Goal: Task Accomplishment & Management: Manage account settings

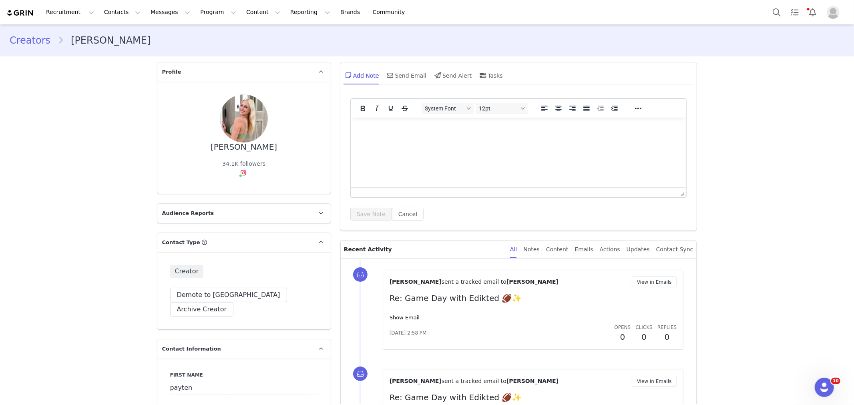
scroll to position [2125, 0]
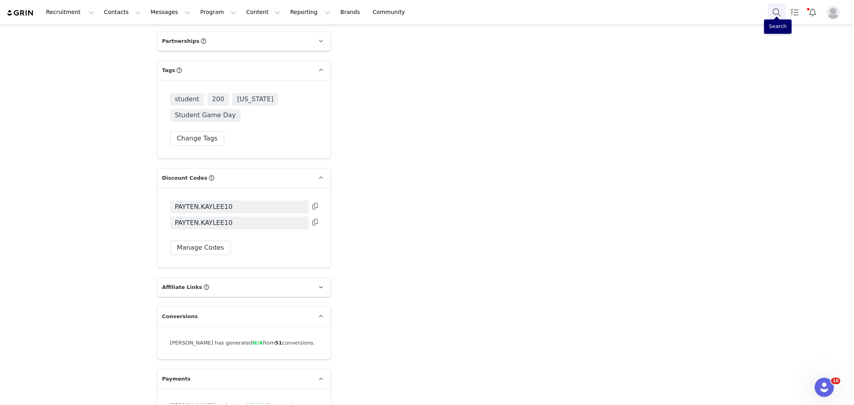
click at [776, 13] on button "Search" at bounding box center [777, 12] width 18 height 18
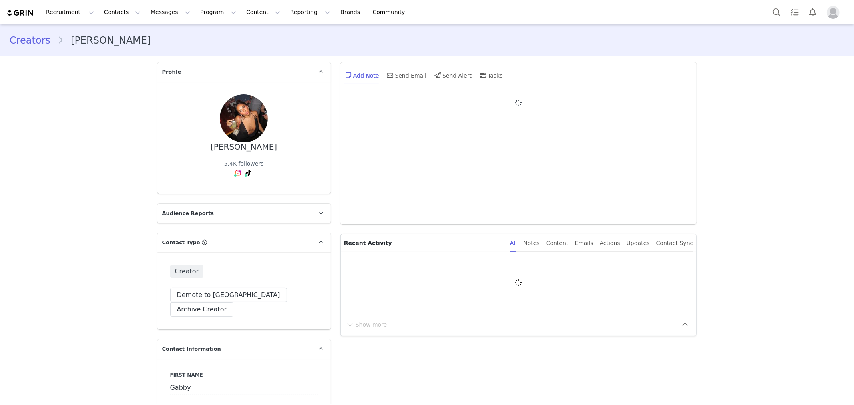
type input "+1 ([GEOGRAPHIC_DATA])"
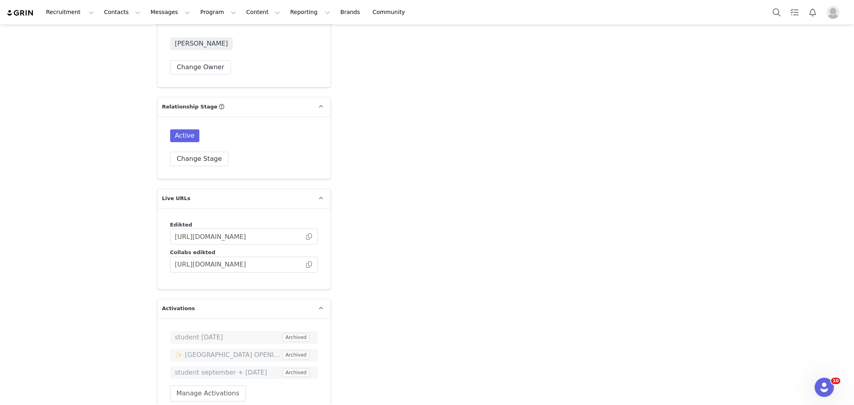
scroll to position [1779, 0]
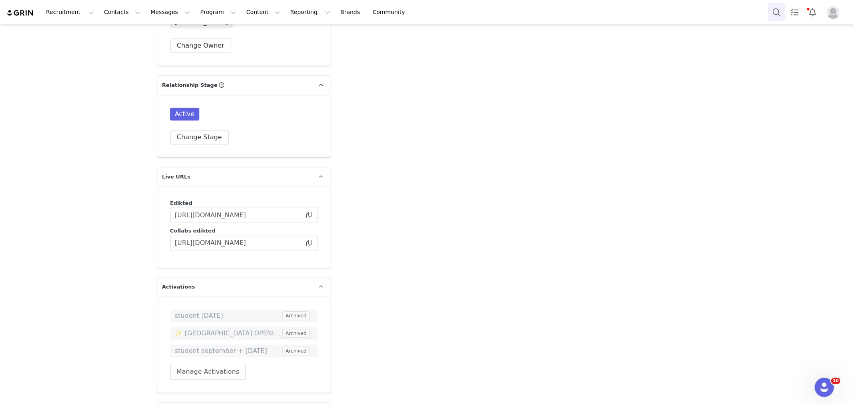
click at [771, 11] on button "Search" at bounding box center [777, 12] width 18 height 18
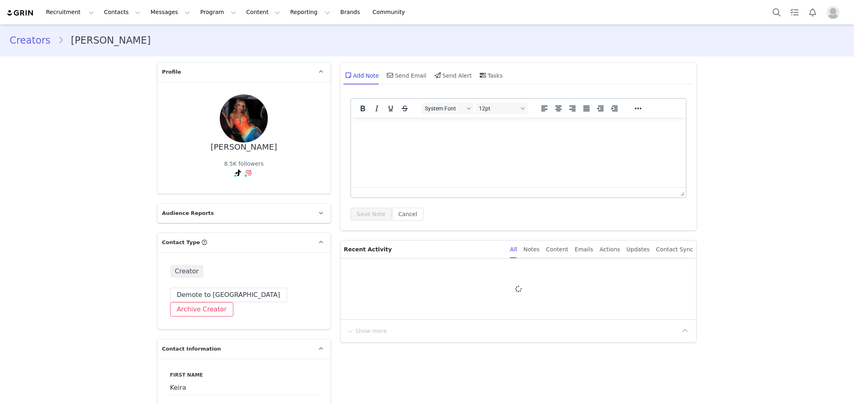
type input "+1 ([GEOGRAPHIC_DATA])"
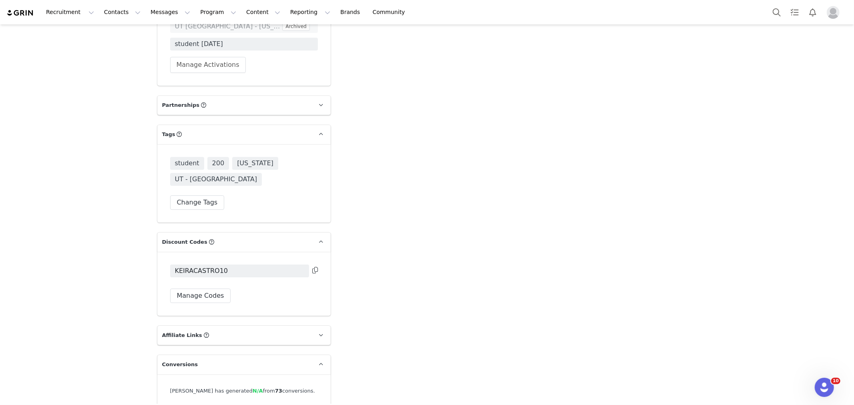
scroll to position [2112, 0]
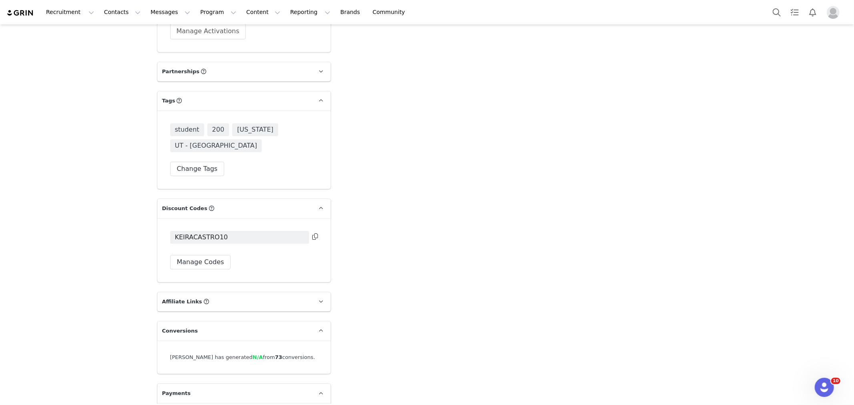
click at [312, 233] on icon at bounding box center [315, 236] width 6 height 6
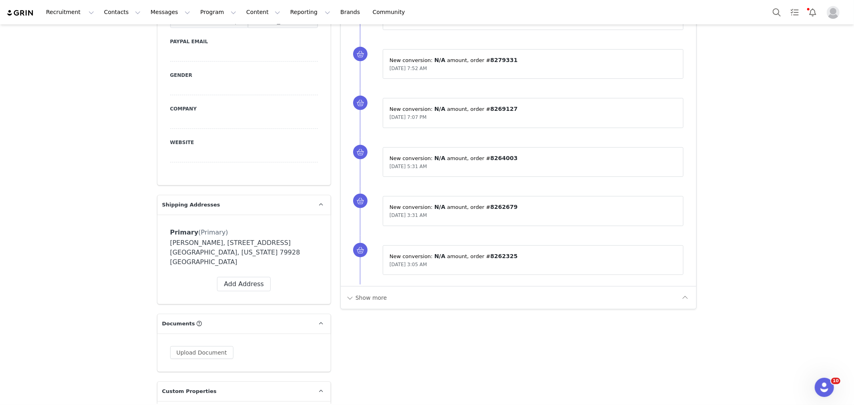
scroll to position [333, 0]
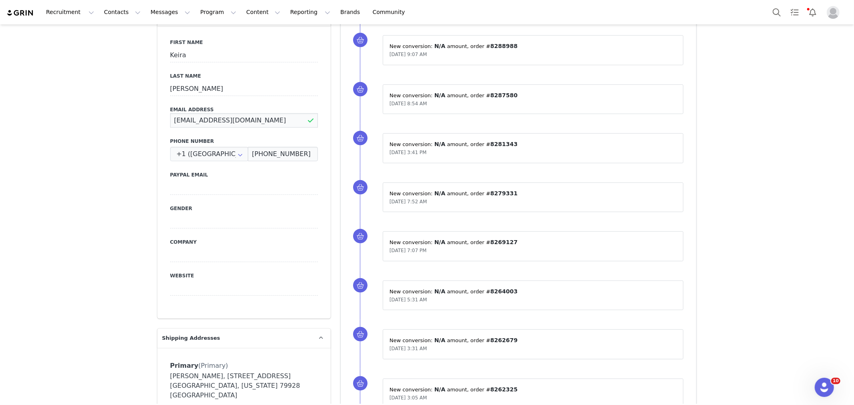
click at [211, 113] on input "kpcastro01@icloud.com" at bounding box center [244, 120] width 148 height 14
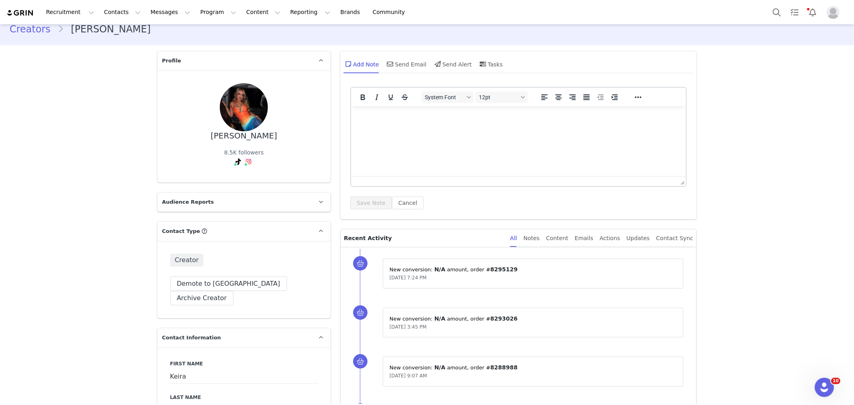
scroll to position [0, 0]
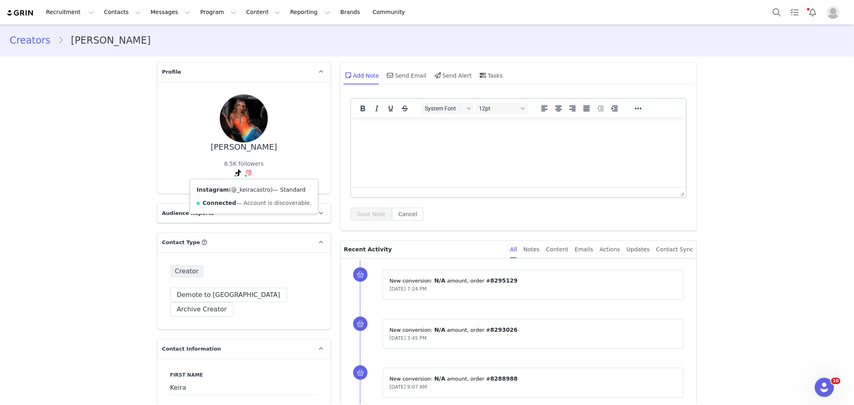
click at [238, 190] on link "@_keiracastro" at bounding box center [251, 190] width 40 height 6
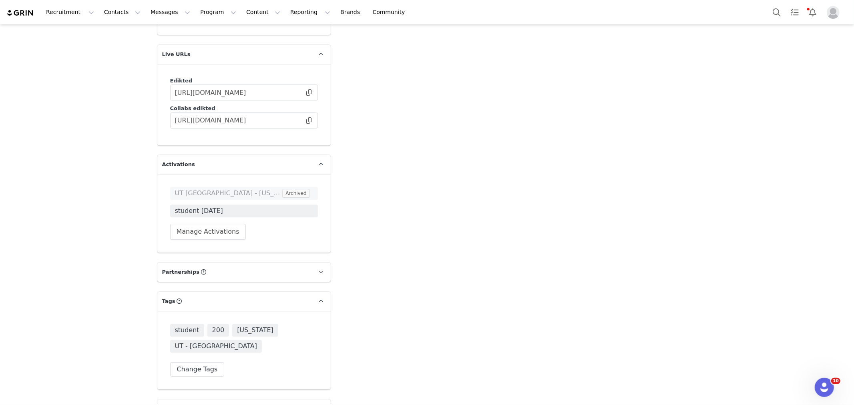
scroll to position [1913, 0]
click at [211, 205] on span "student [DATE]" at bounding box center [244, 210] width 138 height 10
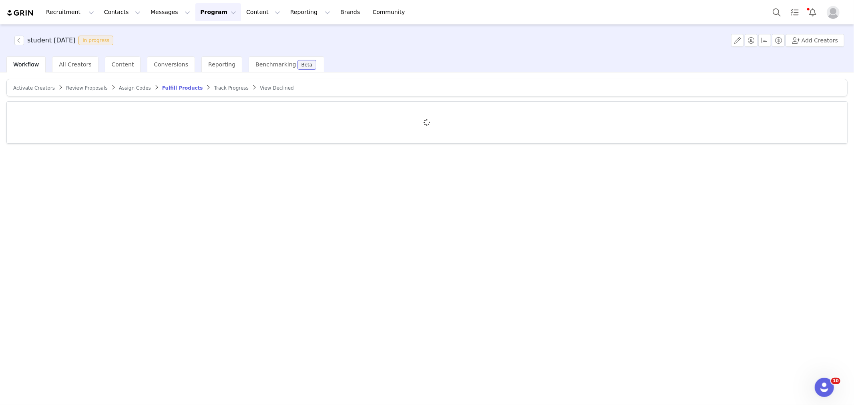
click at [214, 89] on span "Track Progress" at bounding box center [231, 88] width 34 height 6
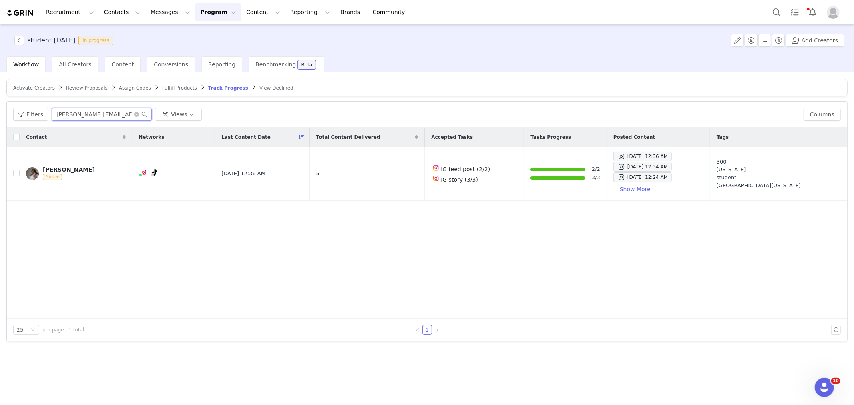
click at [76, 115] on input "sarah.beaaaa@gmail.com" at bounding box center [102, 114] width 100 height 13
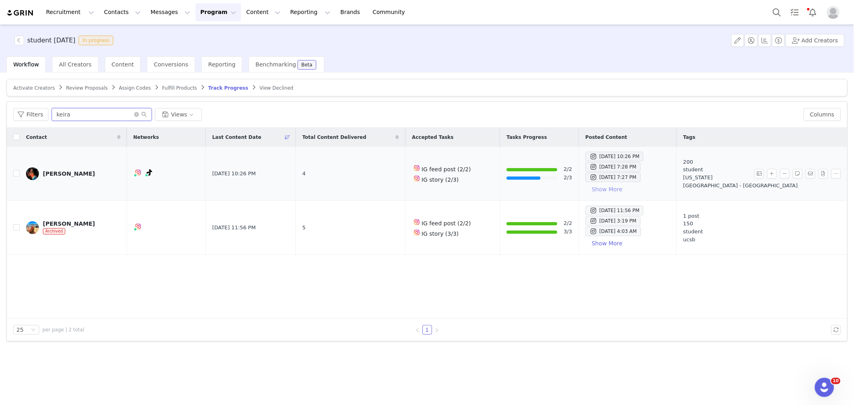
type input "keira"
click at [629, 187] on button "Show More" at bounding box center [607, 189] width 44 height 13
click at [778, 8] on button "Search" at bounding box center [777, 12] width 18 height 18
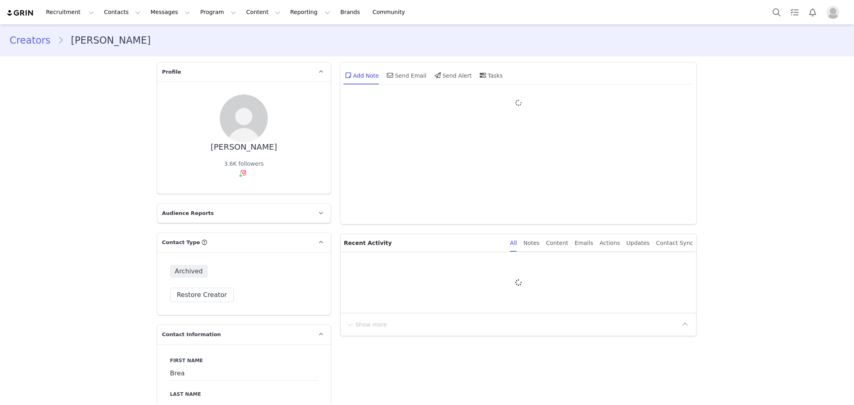
type input "+1 (United States)"
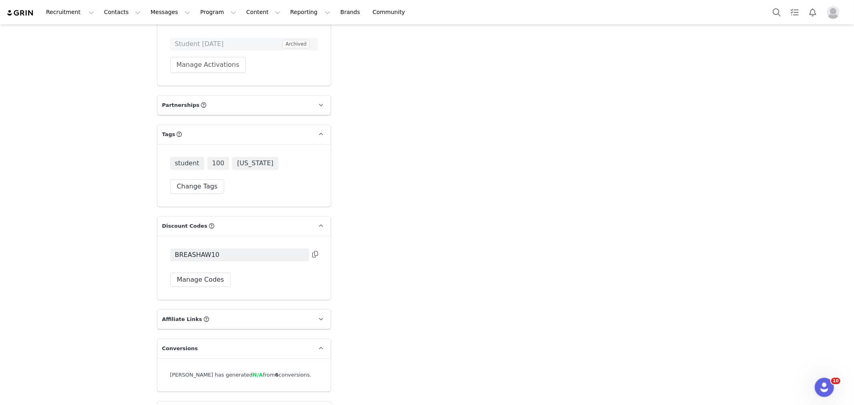
scroll to position [2094, 0]
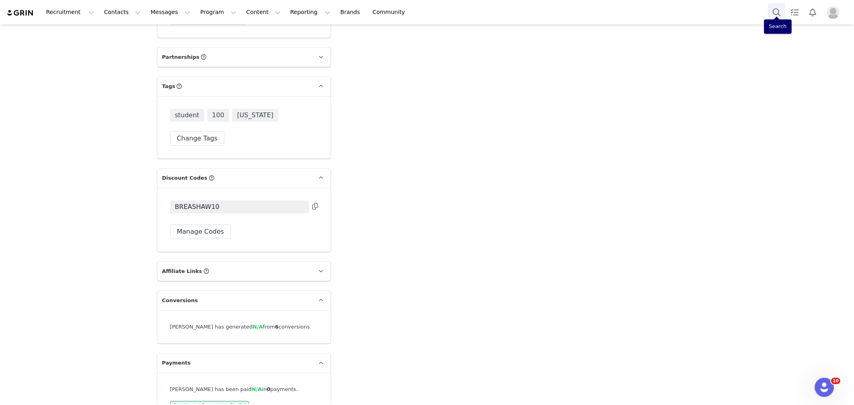
click at [777, 11] on button "Search" at bounding box center [777, 12] width 18 height 18
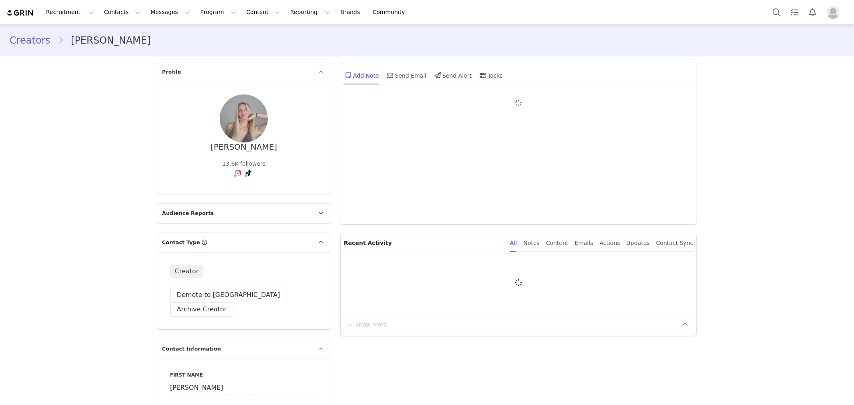
type input "+1 ([GEOGRAPHIC_DATA])"
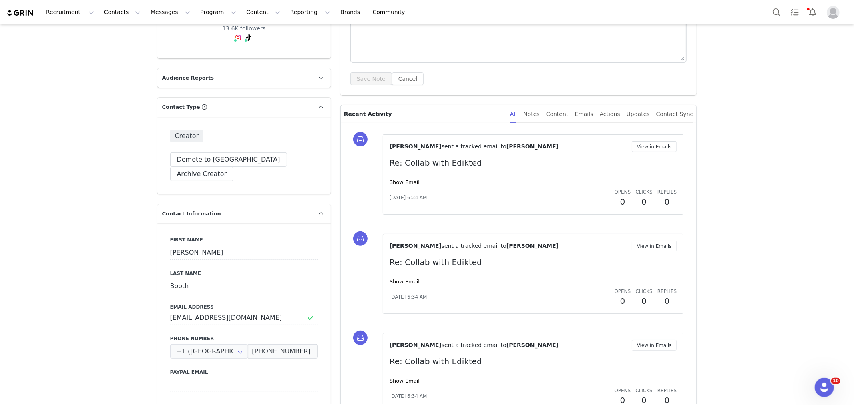
scroll to position [222, 0]
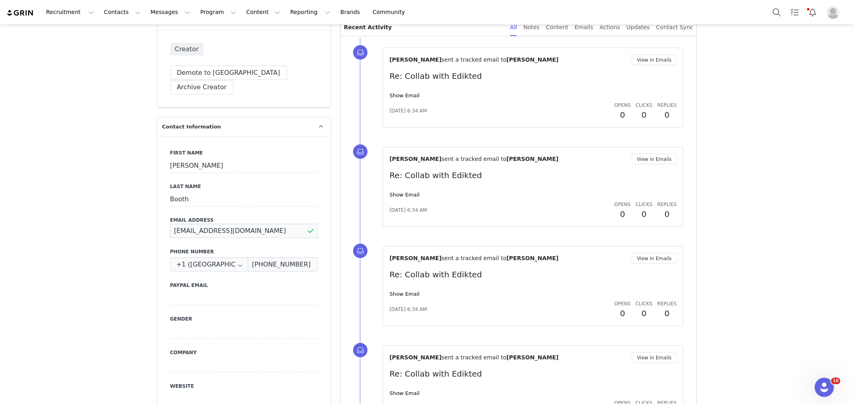
click at [223, 224] on input "boothrac@uni.edu" at bounding box center [244, 231] width 148 height 14
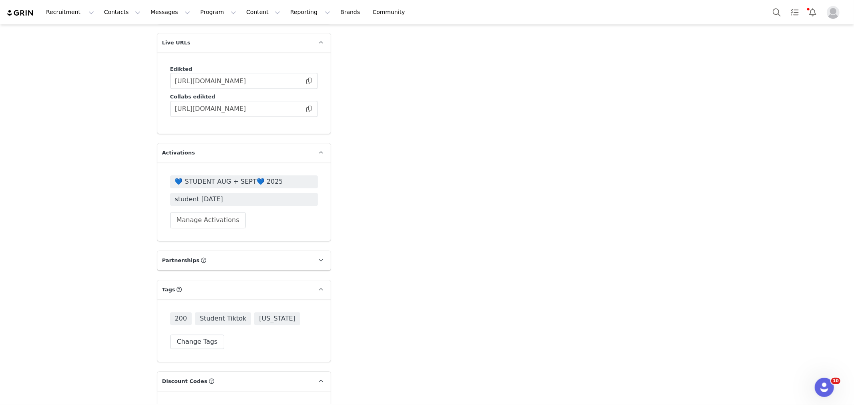
scroll to position [1913, 0]
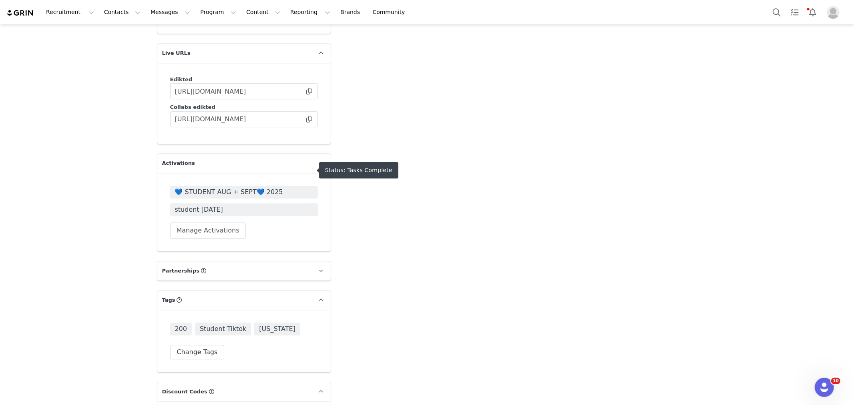
click at [205, 205] on span "student july 2025" at bounding box center [244, 210] width 138 height 10
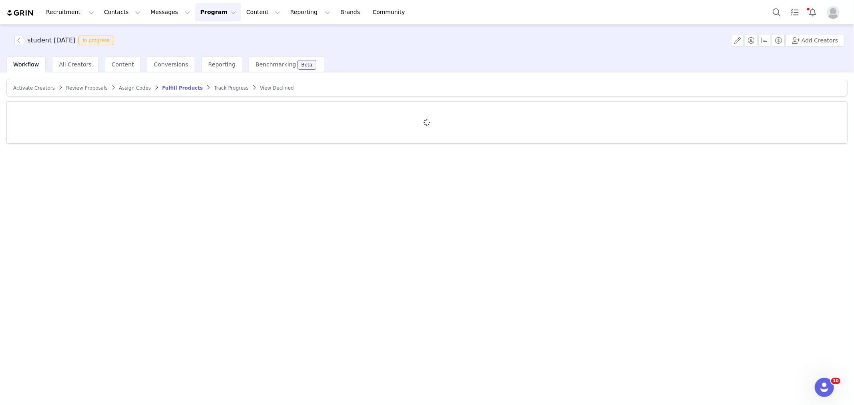
click at [214, 86] on span "Track Progress" at bounding box center [231, 88] width 34 height 6
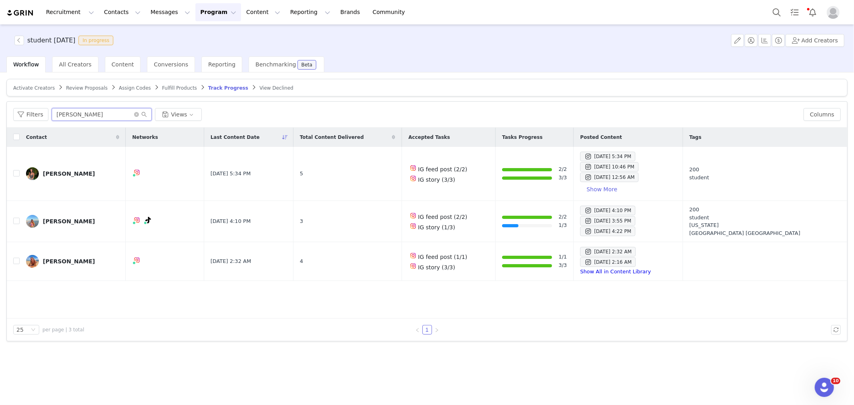
click at [67, 113] on input "liliana" at bounding box center [102, 114] width 100 height 13
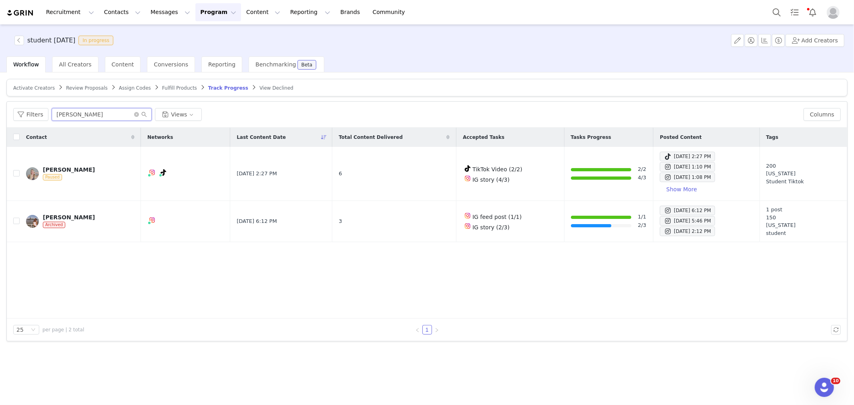
type input "[PERSON_NAME]"
click at [660, 187] on button "Show More" at bounding box center [682, 189] width 44 height 13
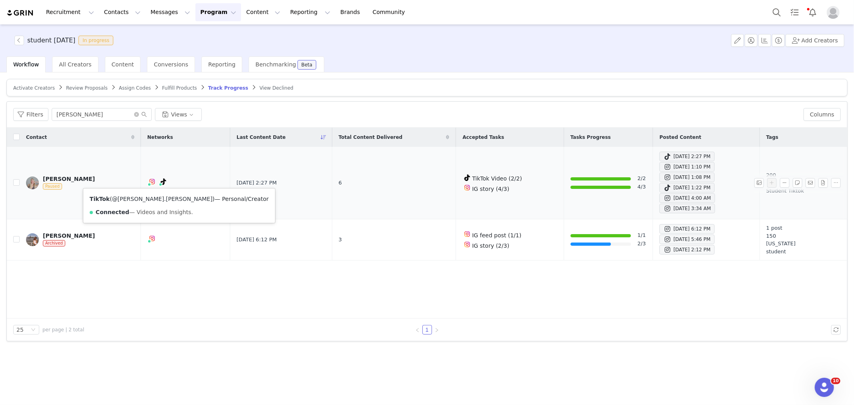
click at [133, 198] on link "@reese.booth" at bounding box center [162, 199] width 100 height 6
click at [134, 200] on link "@reese.booth" at bounding box center [162, 199] width 100 height 6
click at [134, 202] on link "@reese.booth" at bounding box center [162, 199] width 100 height 6
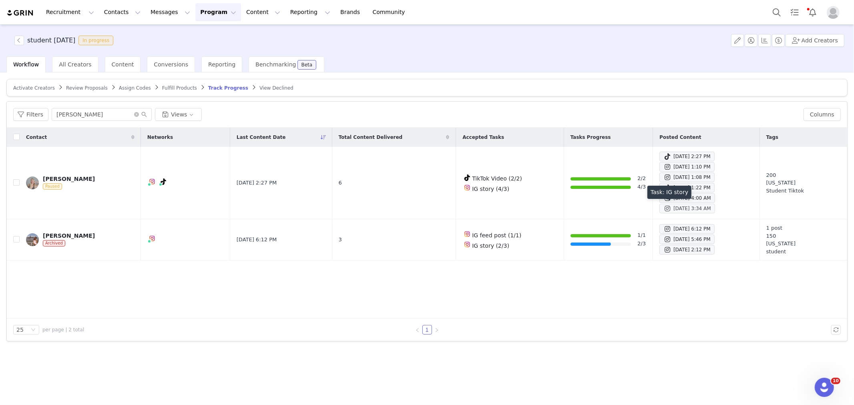
click at [663, 206] on span at bounding box center [667, 209] width 8 height 10
click at [23, 41] on button "button" at bounding box center [19, 41] width 10 height 10
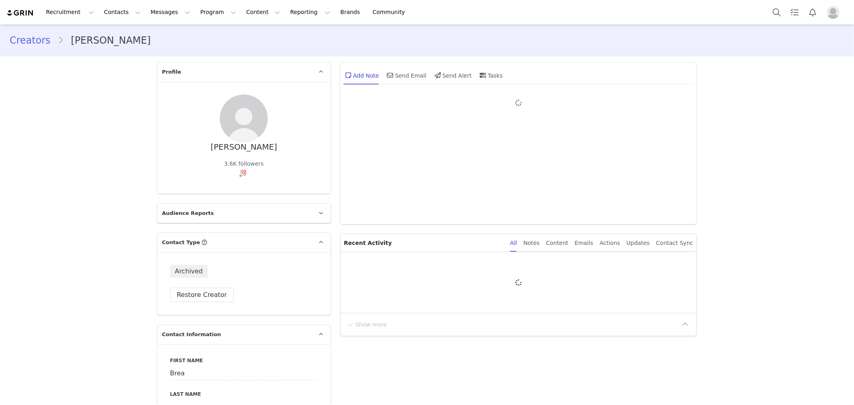
type input "+1 ([GEOGRAPHIC_DATA])"
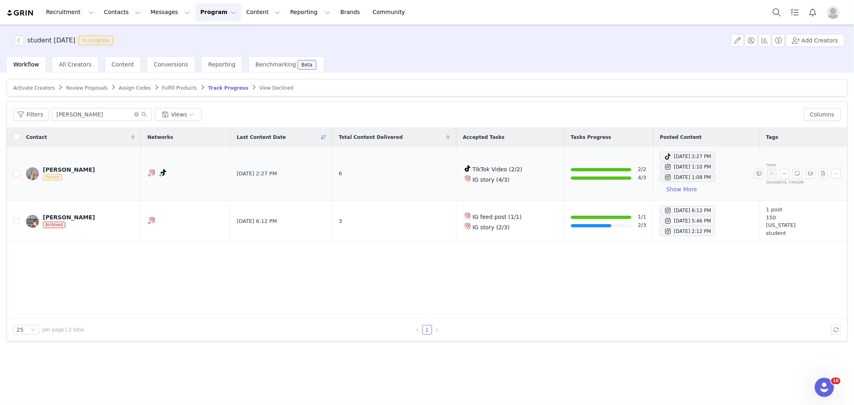
click at [72, 171] on div "[PERSON_NAME]" at bounding box center [69, 170] width 52 height 6
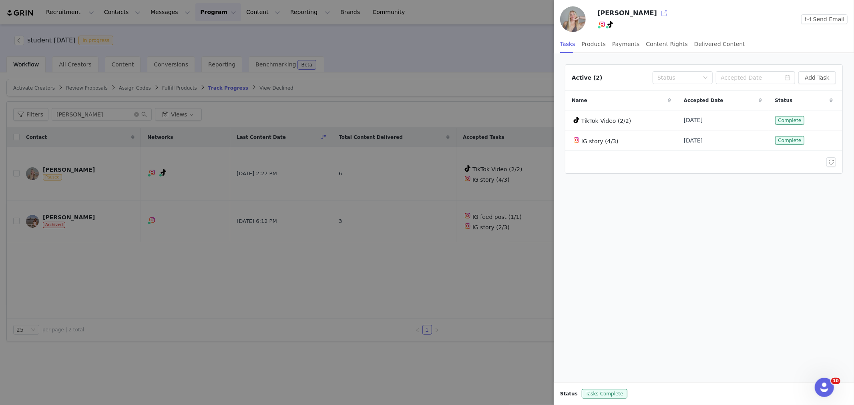
click at [658, 16] on button "button" at bounding box center [664, 13] width 13 height 13
click at [658, 13] on button "button" at bounding box center [664, 13] width 13 height 13
click at [247, 252] on div at bounding box center [427, 202] width 854 height 405
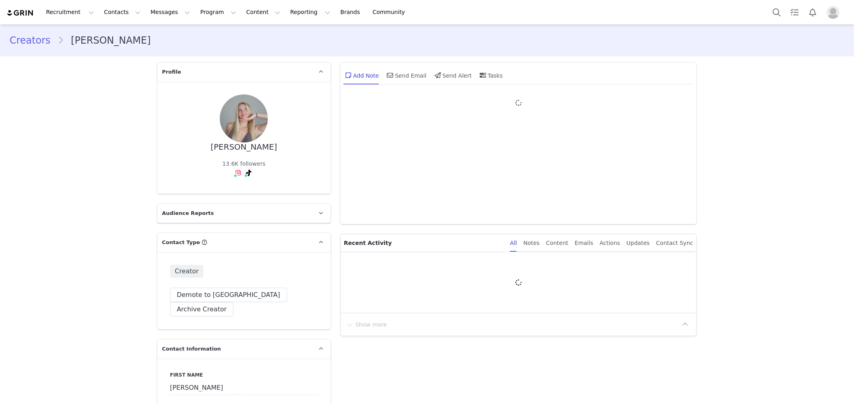
type input "+1 ([GEOGRAPHIC_DATA])"
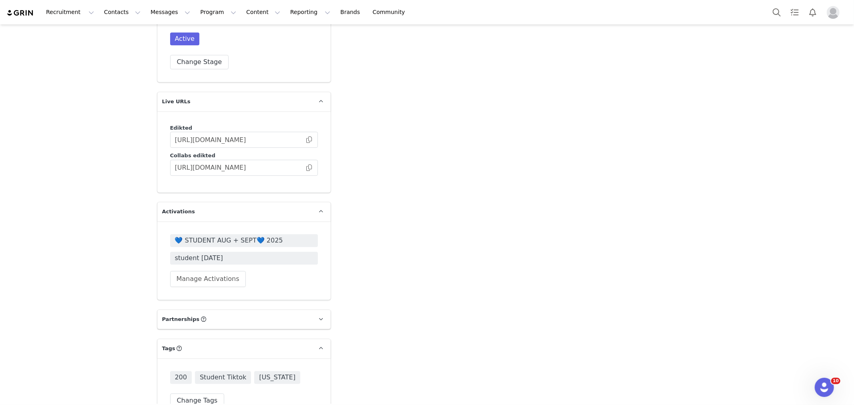
scroll to position [2002, 0]
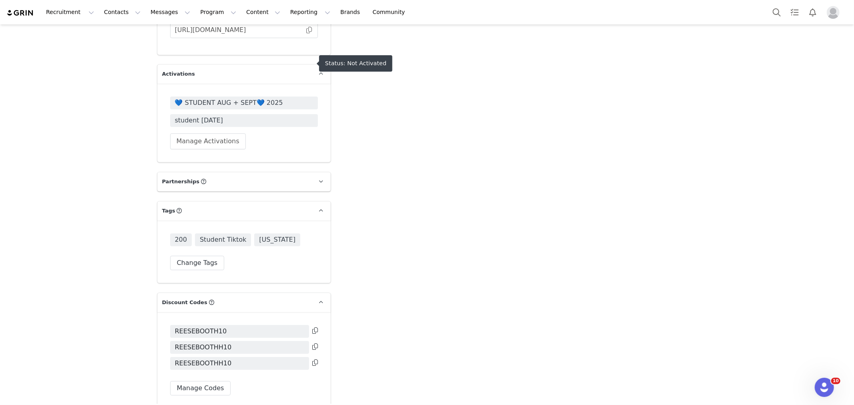
click at [252, 98] on span "💙 STUDENT AUG + SEPT💙 2025" at bounding box center [244, 103] width 138 height 10
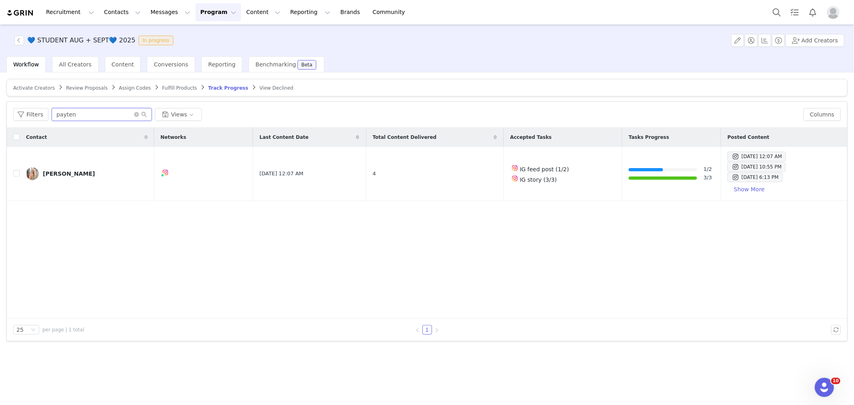
click at [81, 113] on input "payten" at bounding box center [102, 114] width 100 height 13
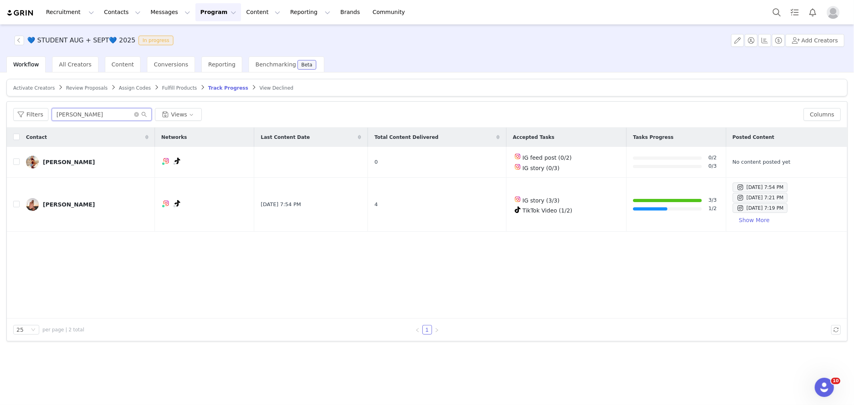
type input "[PERSON_NAME]"
click at [780, 13] on button "Search" at bounding box center [777, 12] width 18 height 18
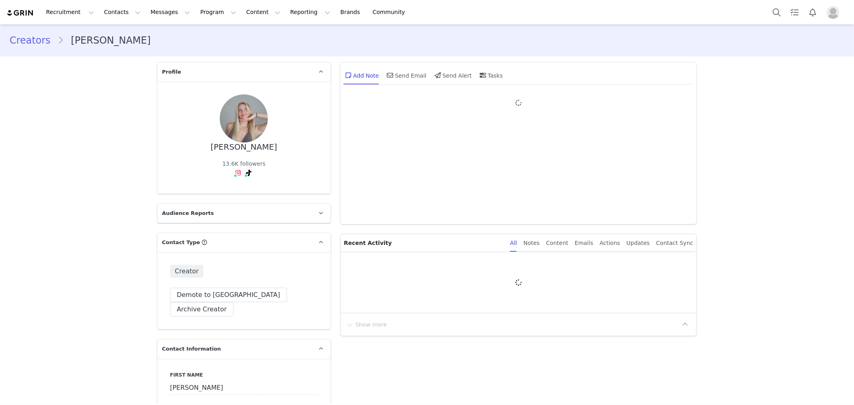
type input "+1 ([GEOGRAPHIC_DATA])"
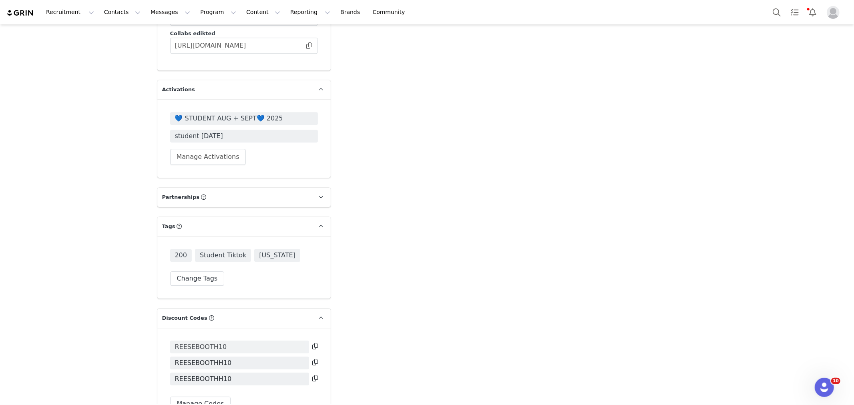
scroll to position [1913, 0]
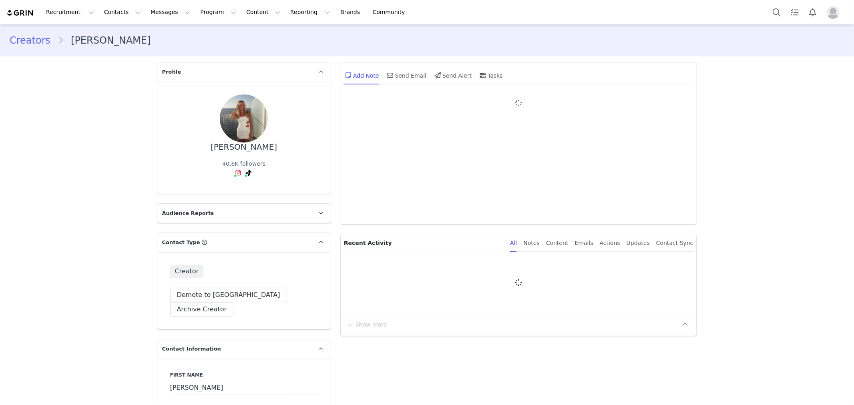
type input "+1 ([GEOGRAPHIC_DATA])"
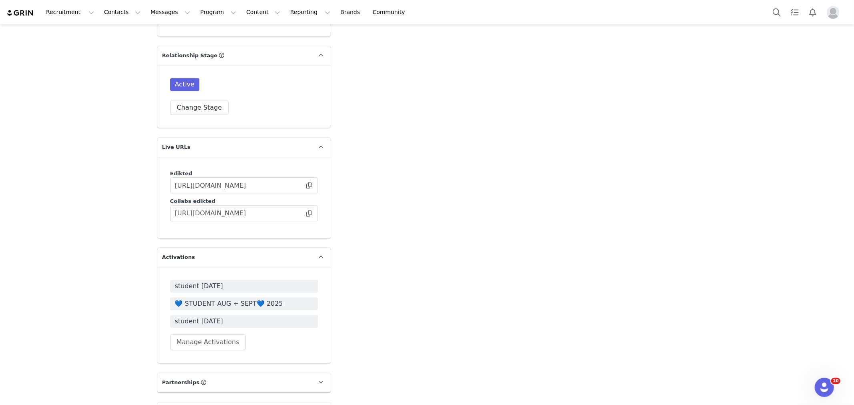
scroll to position [1824, 0]
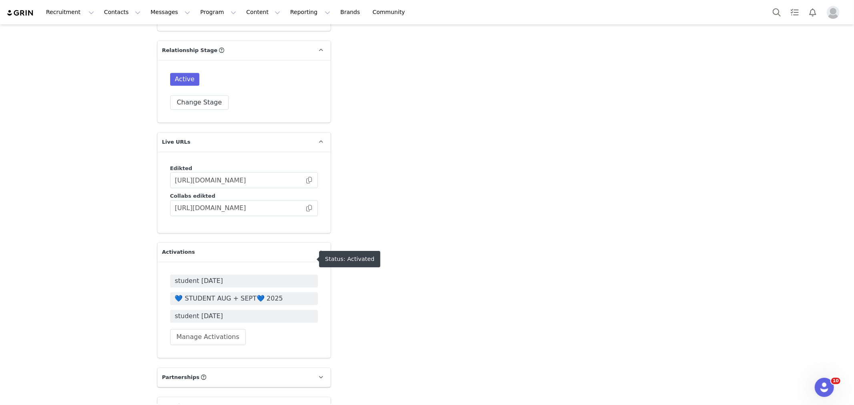
click at [222, 294] on span "💙 STUDENT AUG + SEPT💙 2025" at bounding box center [244, 299] width 138 height 10
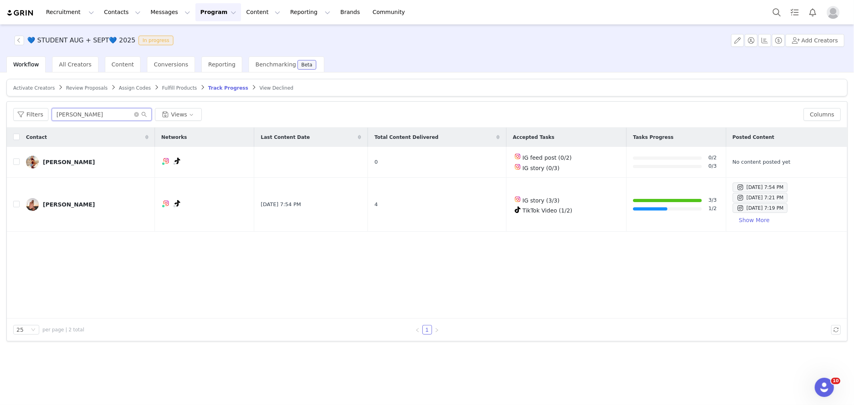
click at [82, 112] on input "[PERSON_NAME]" at bounding box center [102, 114] width 100 height 13
paste input "MCKENNAWES10"
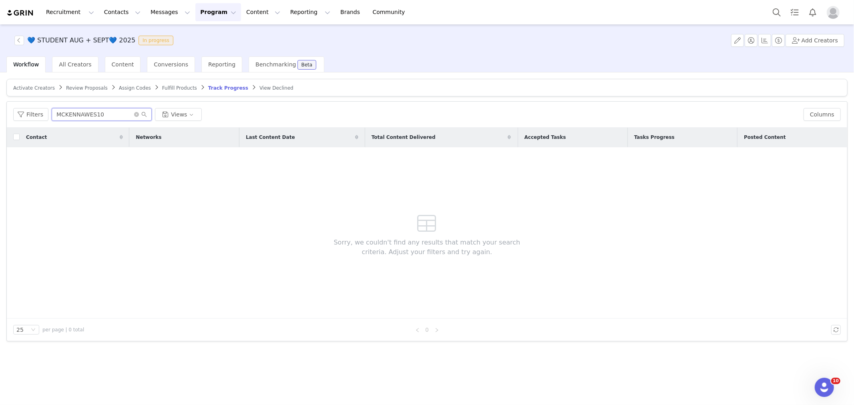
type input "MCKENNAWES10"
click at [37, 86] on span "Activate Creators" at bounding box center [34, 88] width 42 height 6
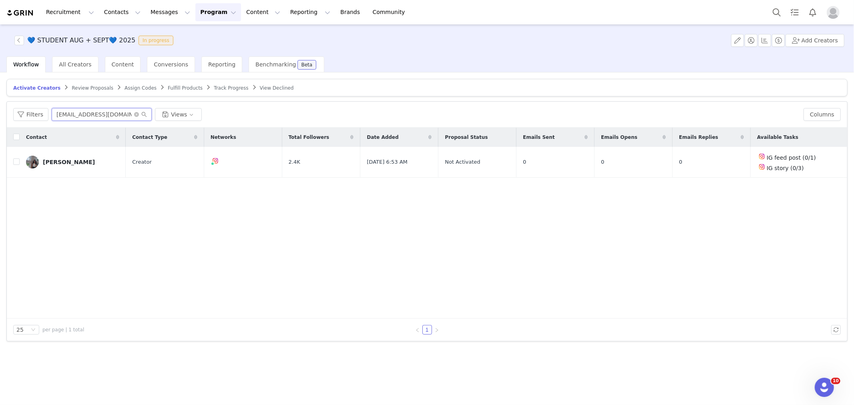
click at [93, 117] on input "emmajcourtney@gmail.com" at bounding box center [102, 114] width 100 height 13
paste input "MCKENNAWES10"
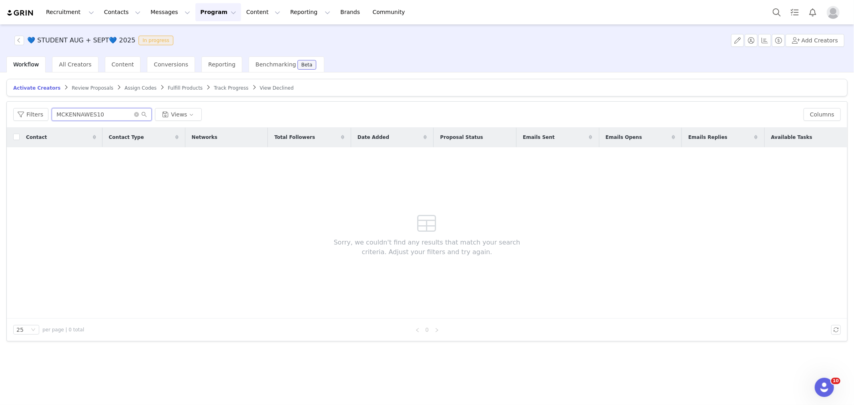
type input "MCKENNAWES10"
click at [778, 6] on button "Search" at bounding box center [777, 12] width 18 height 18
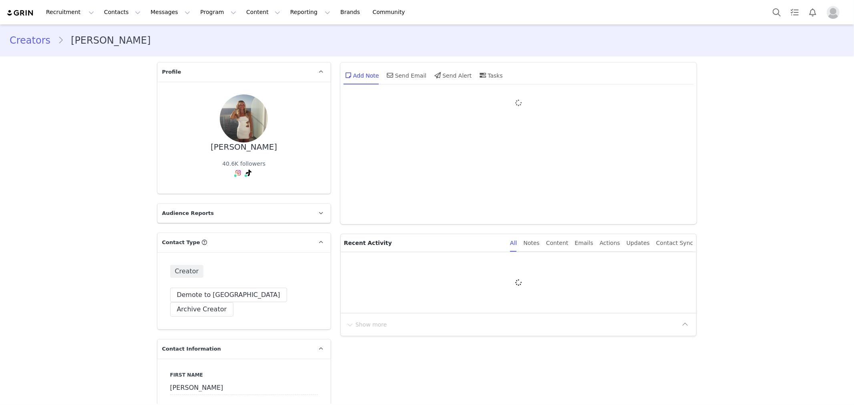
type input "+1 ([GEOGRAPHIC_DATA])"
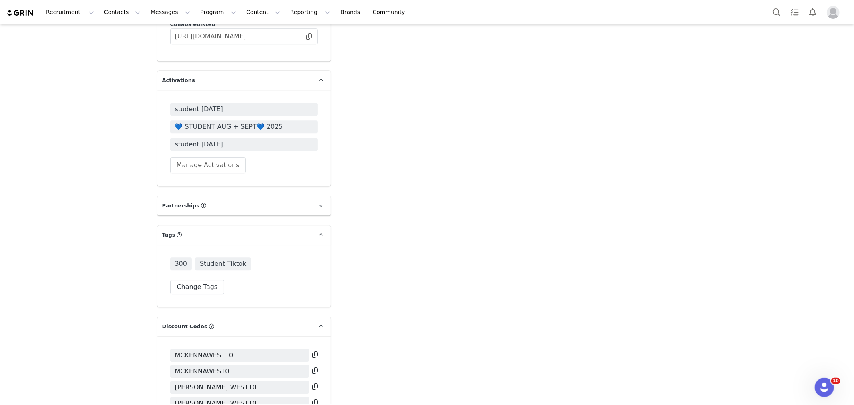
scroll to position [2000, 0]
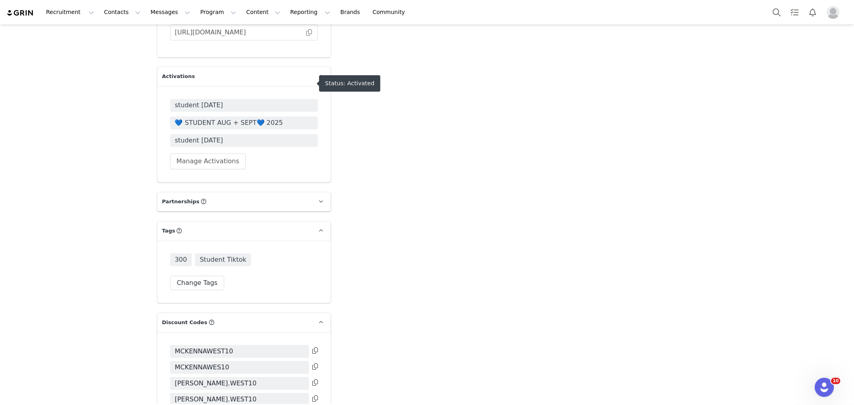
click at [237, 118] on span "💙 STUDENT AUG + SEPT💙 2025" at bounding box center [244, 123] width 138 height 10
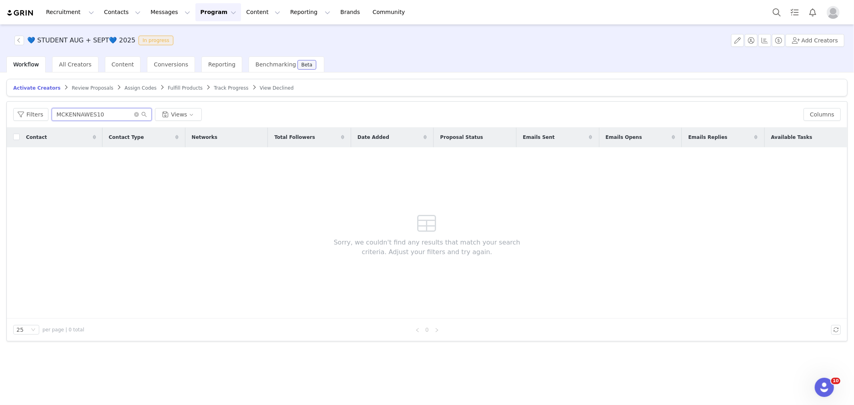
click at [100, 116] on input "MCKENNAWES10" at bounding box center [102, 114] width 100 height 13
click at [92, 112] on input "[PERSON_NAME]" at bounding box center [102, 114] width 100 height 13
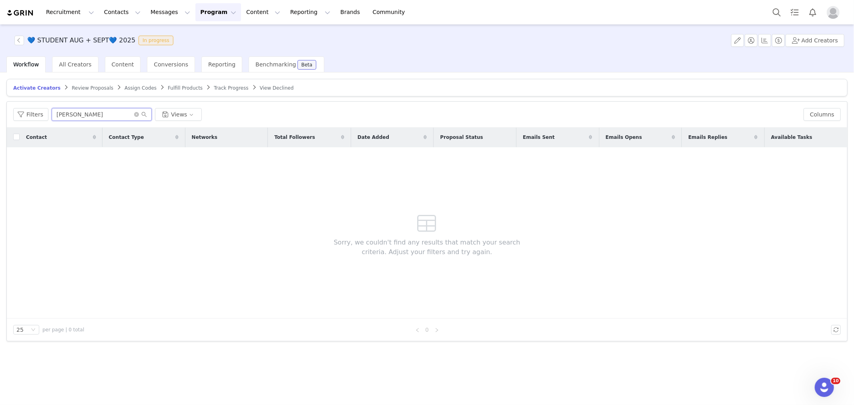
type input "[PERSON_NAME]"
click at [80, 89] on span "Review Proposals" at bounding box center [93, 88] width 42 height 6
click at [125, 88] on span "Assign Codes" at bounding box center [141, 88] width 32 height 6
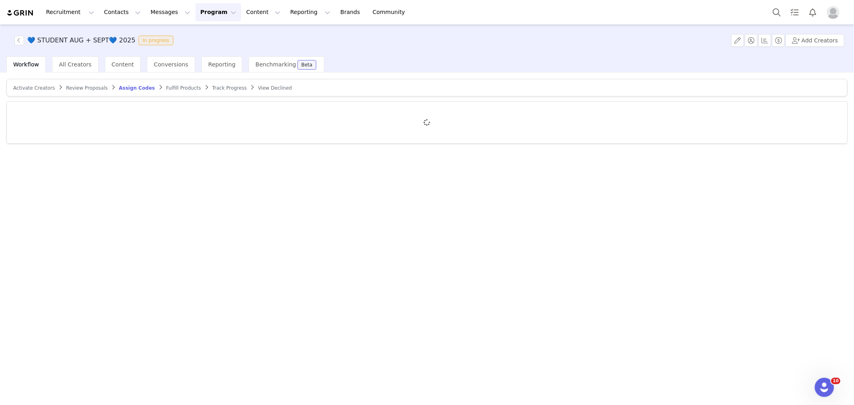
click at [169, 85] on link "Fulfill Products" at bounding box center [183, 88] width 35 height 6
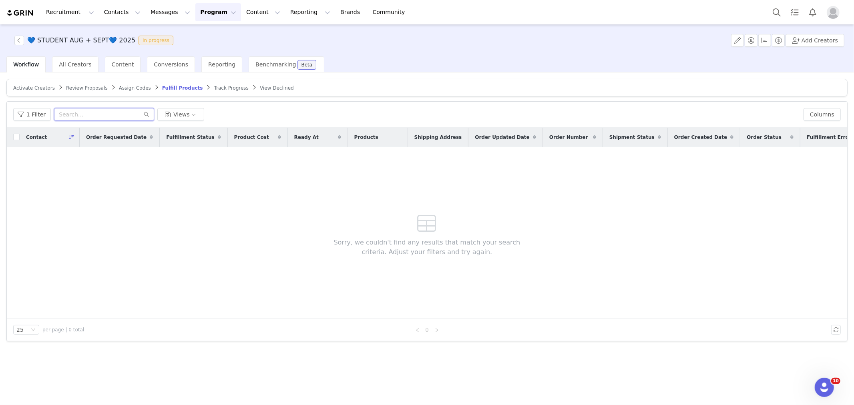
click at [70, 113] on input "text" at bounding box center [104, 114] width 100 height 13
paste input "[PERSON_NAME]"
type input "[PERSON_NAME]"
click at [214, 89] on span "Track Progress" at bounding box center [231, 88] width 34 height 6
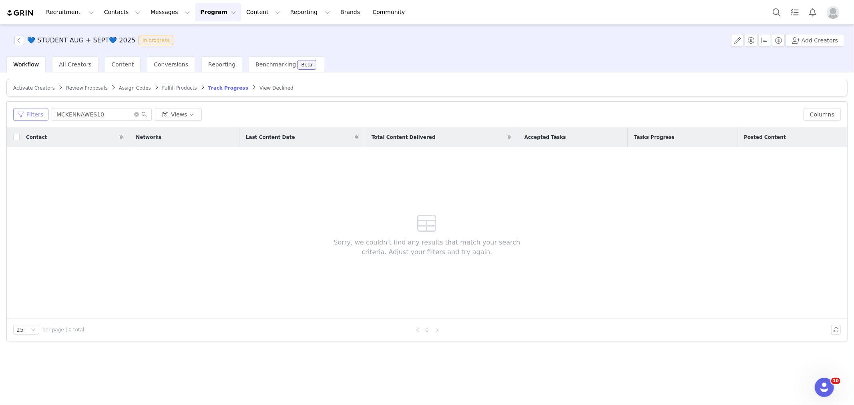
click at [29, 114] on button "Filters" at bounding box center [30, 114] width 35 height 13
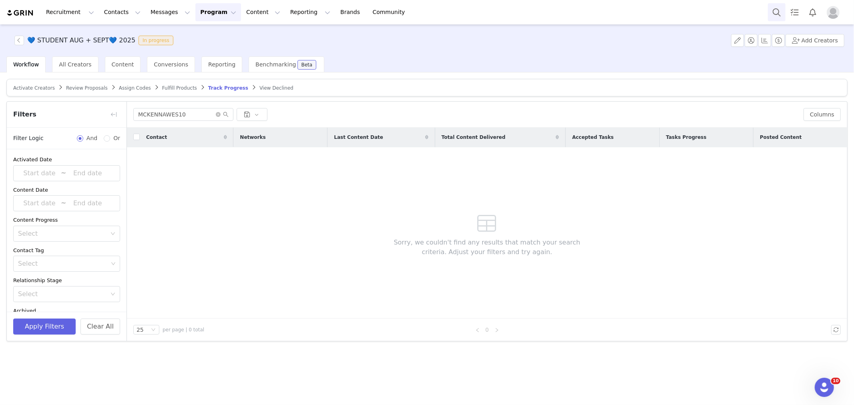
click at [776, 9] on button "Search" at bounding box center [777, 12] width 18 height 18
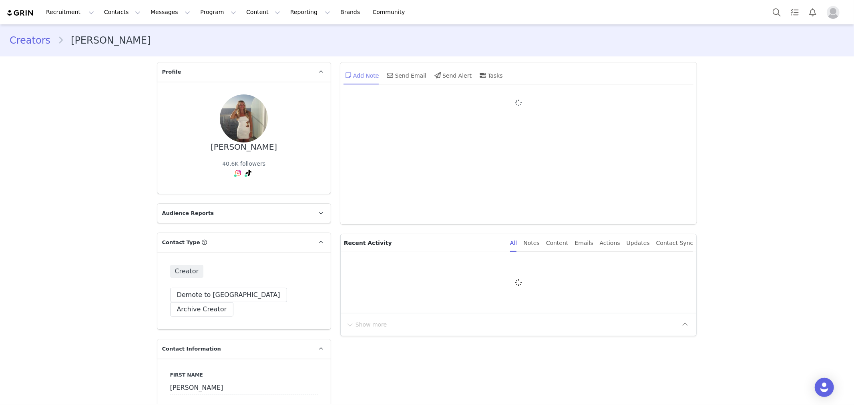
type input "+1 ([GEOGRAPHIC_DATA])"
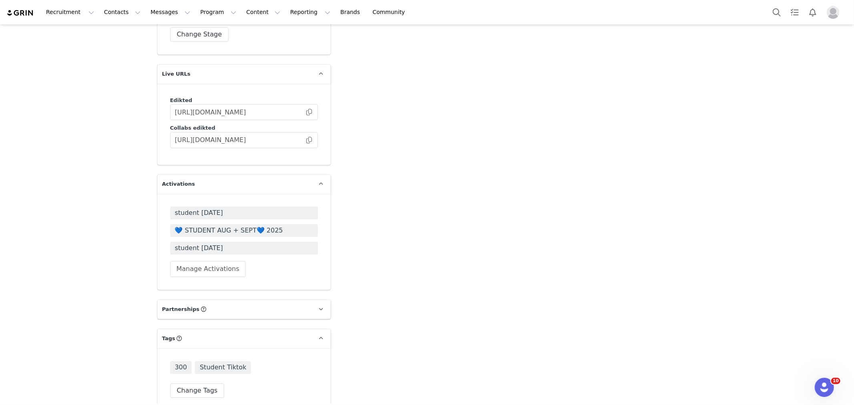
scroll to position [1913, 0]
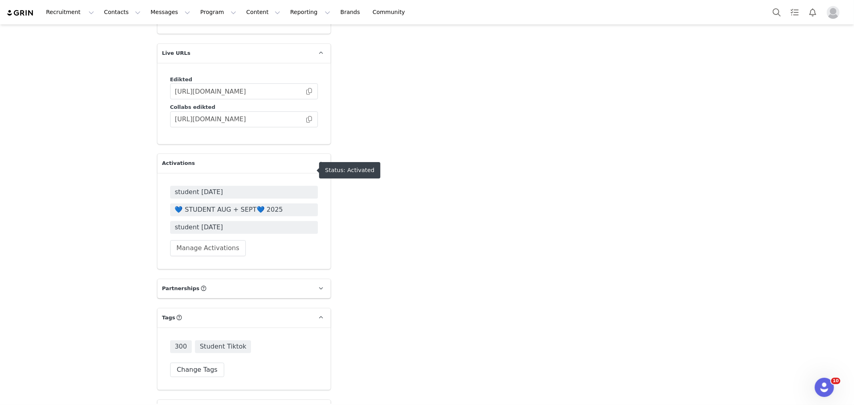
click at [252, 205] on span "💙 STUDENT AUG + SEPT💙 2025" at bounding box center [244, 210] width 138 height 10
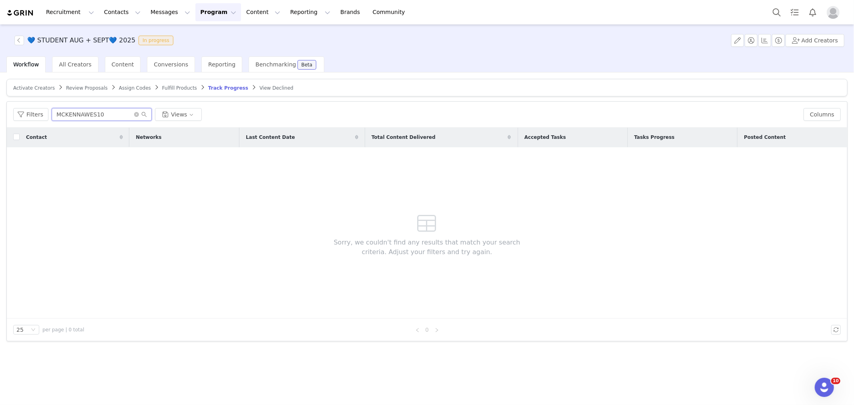
click at [76, 113] on input "MCKENNAWES10" at bounding box center [102, 114] width 100 height 13
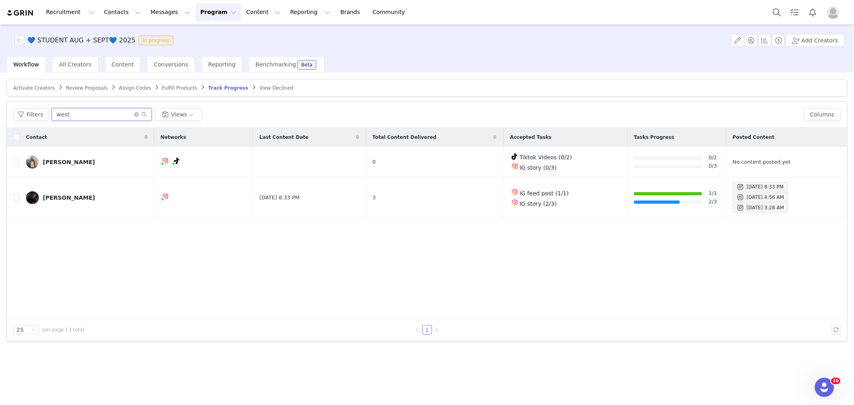
type input "west"
click at [21, 39] on button "button" at bounding box center [19, 41] width 10 height 10
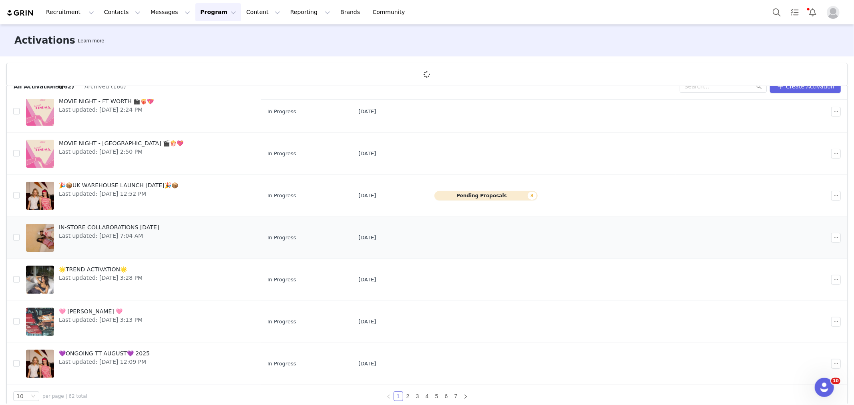
scroll to position [29, 0]
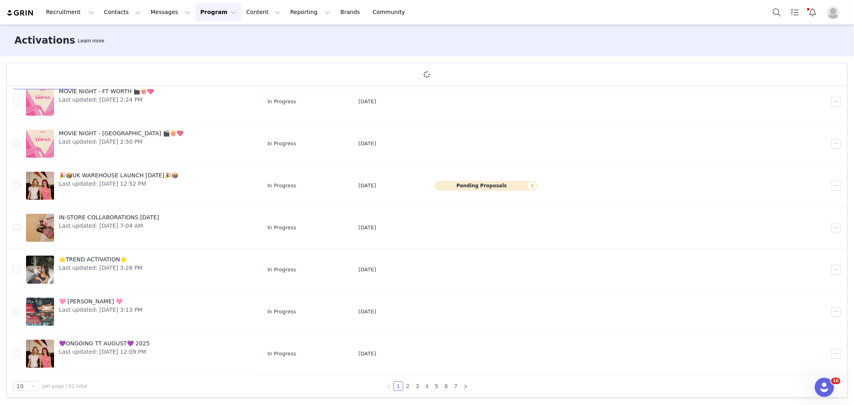
click at [423, 384] on link "4" at bounding box center [427, 386] width 9 height 9
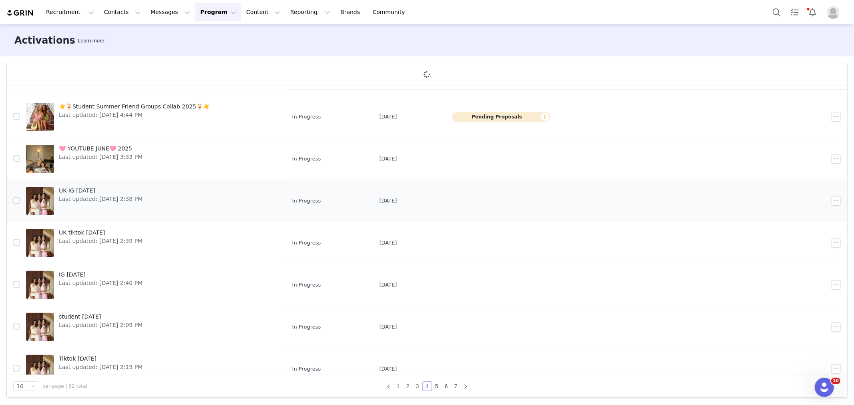
scroll to position [155, 0]
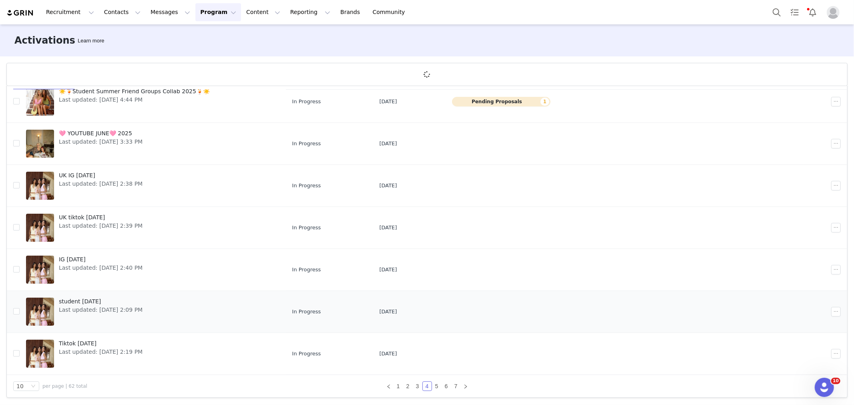
click at [79, 306] on span "Last updated: Jun 30, 2025 2:09 PM" at bounding box center [101, 310] width 84 height 8
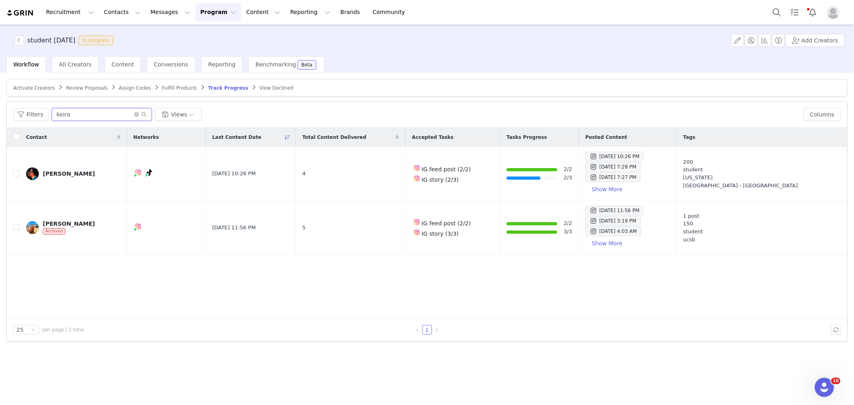
click at [78, 109] on input "keira" at bounding box center [102, 114] width 100 height 13
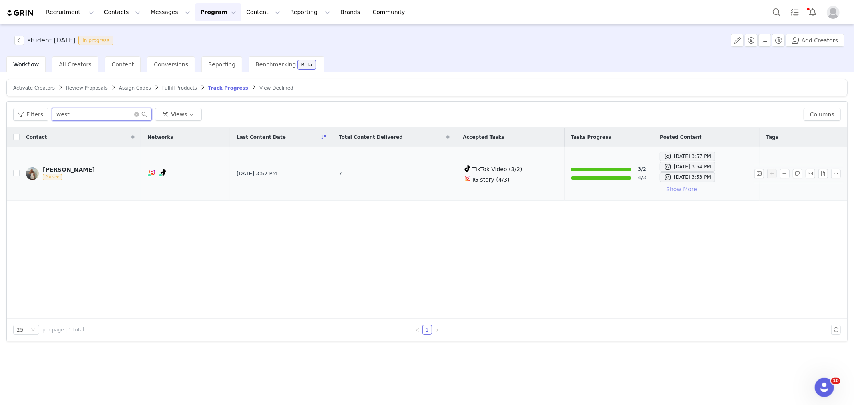
type input "west"
click at [660, 187] on button "Show More" at bounding box center [682, 189] width 44 height 13
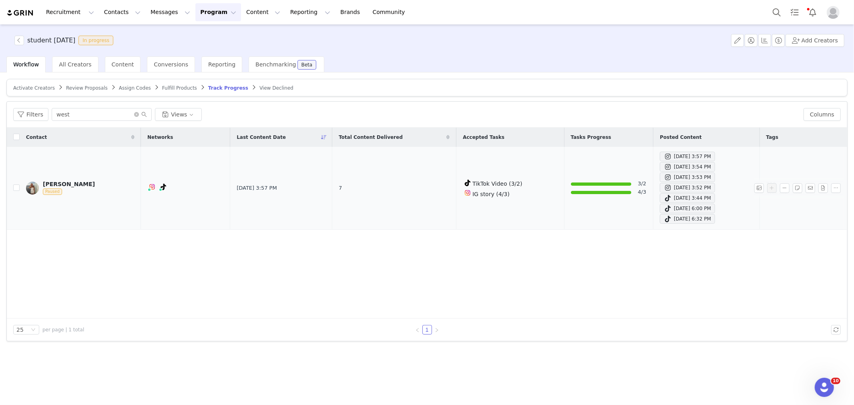
click at [60, 181] on div "[PERSON_NAME]" at bounding box center [69, 184] width 52 height 6
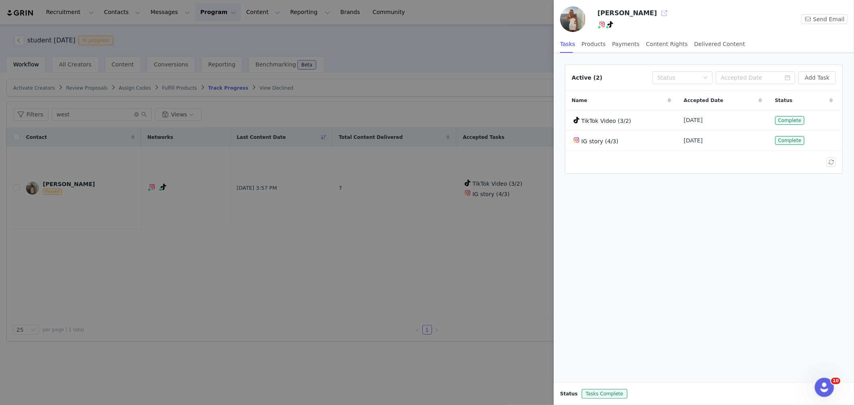
click at [658, 14] on button "button" at bounding box center [664, 13] width 13 height 13
click at [543, 38] on div at bounding box center [427, 202] width 854 height 405
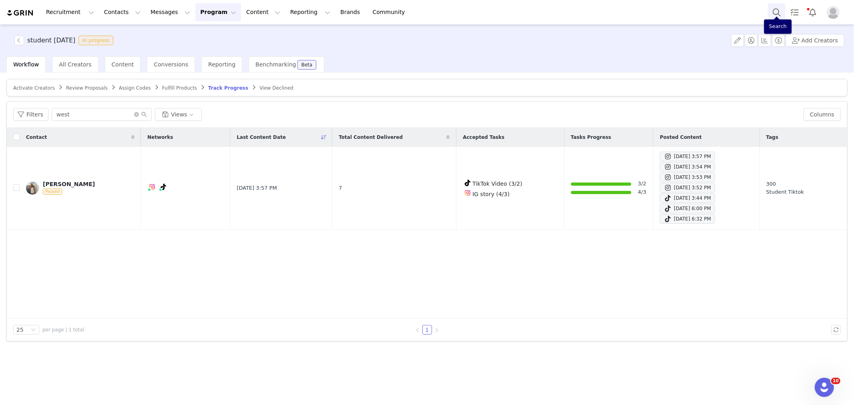
click at [775, 14] on button "Search" at bounding box center [777, 12] width 18 height 18
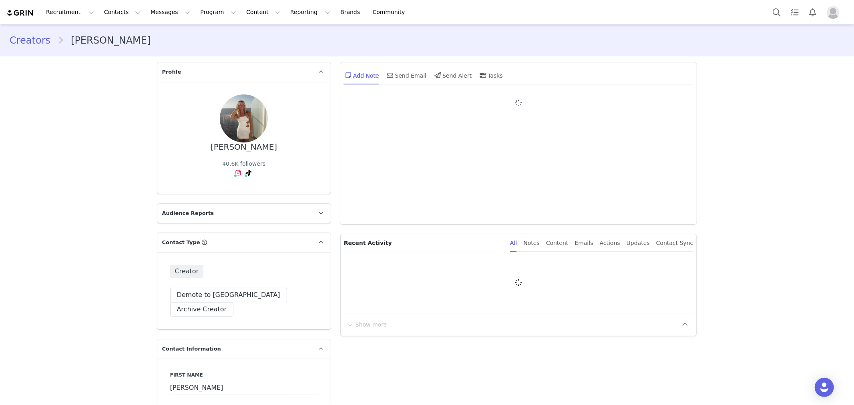
type input "+1 ([GEOGRAPHIC_DATA])"
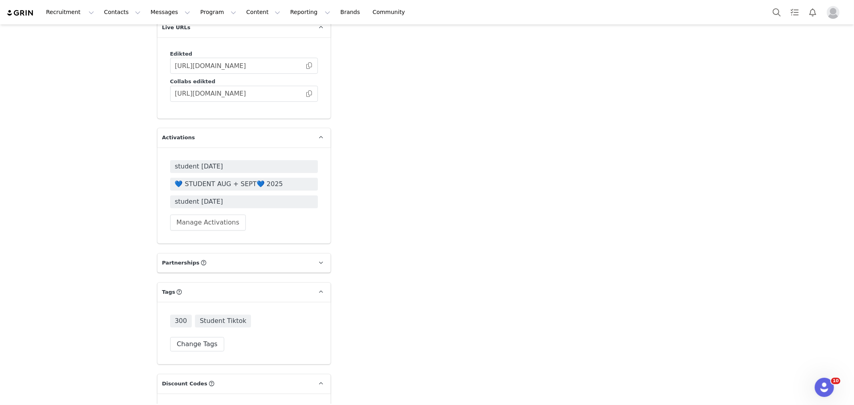
scroll to position [2133, 0]
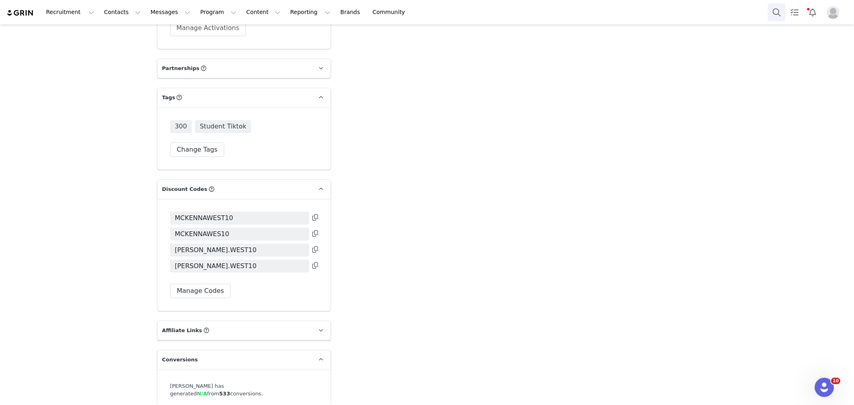
click at [768, 14] on button "Search" at bounding box center [777, 12] width 18 height 18
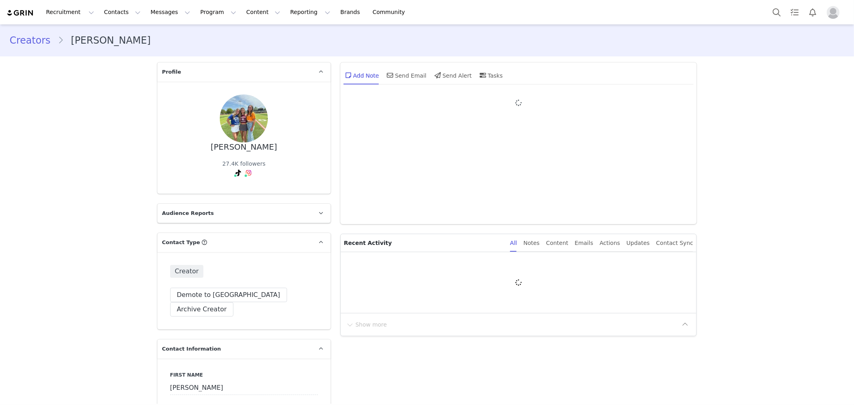
type input "+1 ([GEOGRAPHIC_DATA])"
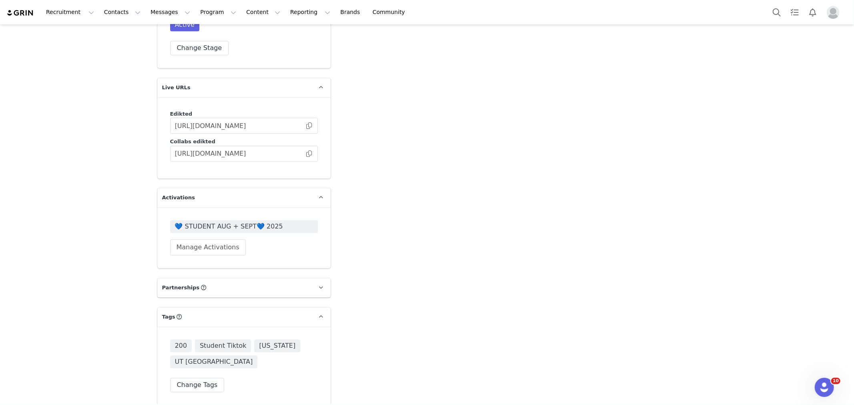
scroll to position [1868, 0]
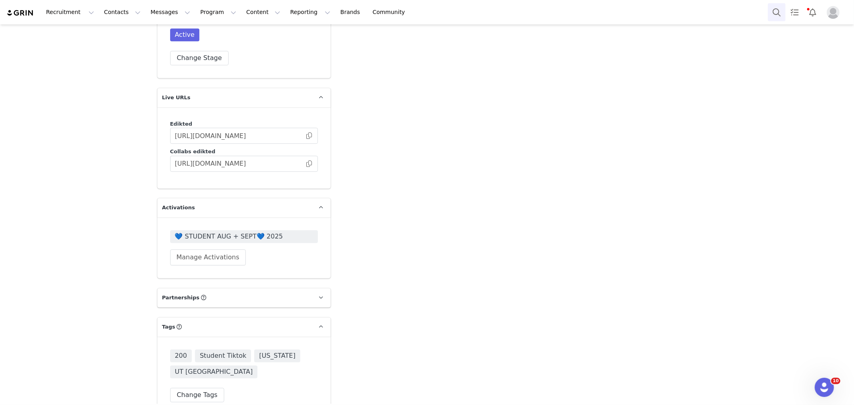
click at [772, 6] on button "Search" at bounding box center [777, 12] width 18 height 18
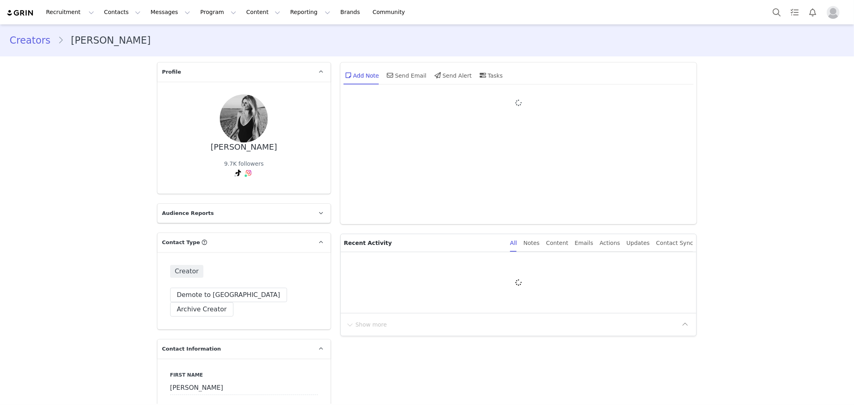
type input "+1 ([GEOGRAPHIC_DATA])"
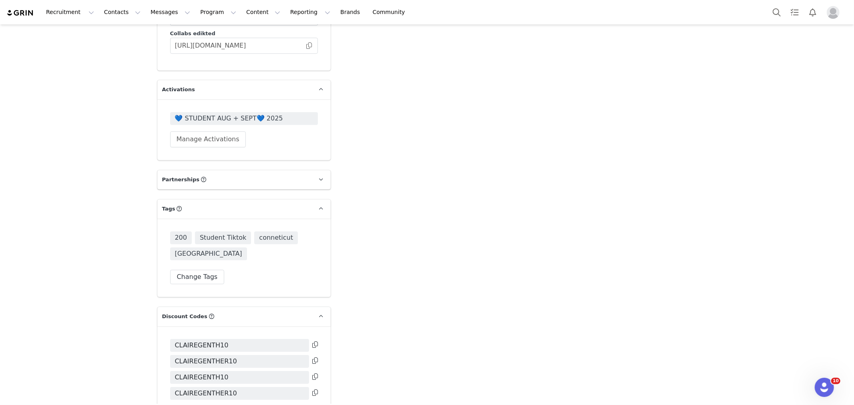
scroll to position [2002, 0]
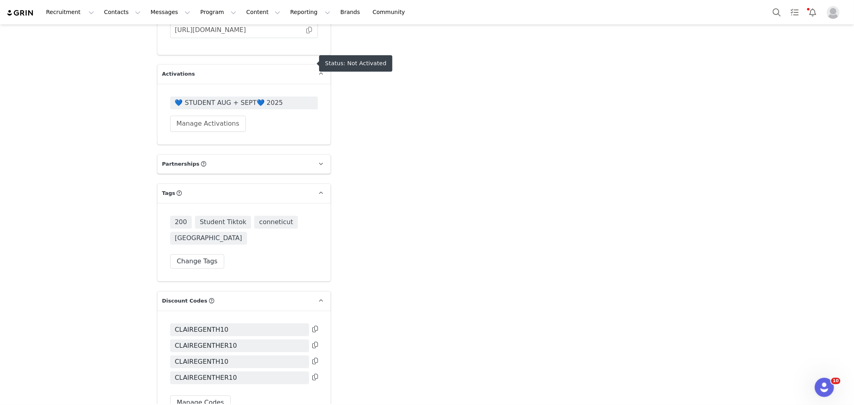
click at [245, 98] on span "💙 STUDENT AUG + SEPT💙 2025" at bounding box center [244, 103] width 138 height 10
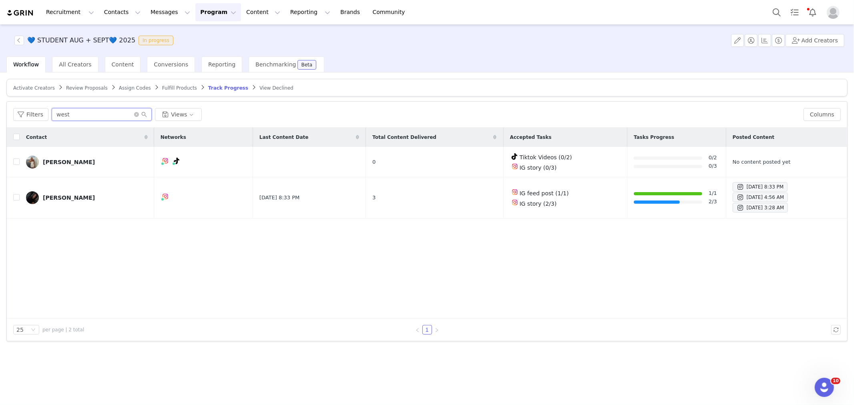
click at [88, 117] on input "west" at bounding box center [102, 114] width 100 height 13
paste input "[PERSON_NAME].SMOLA10"
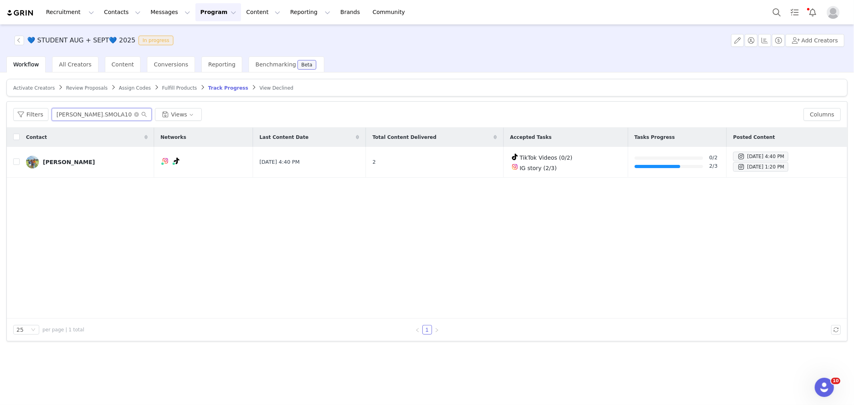
type input "OLIVIA.SMOLA10"
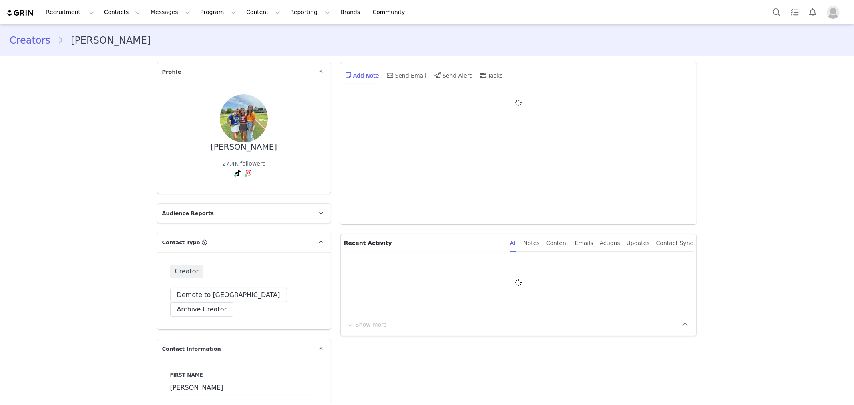
type input "+1 ([GEOGRAPHIC_DATA])"
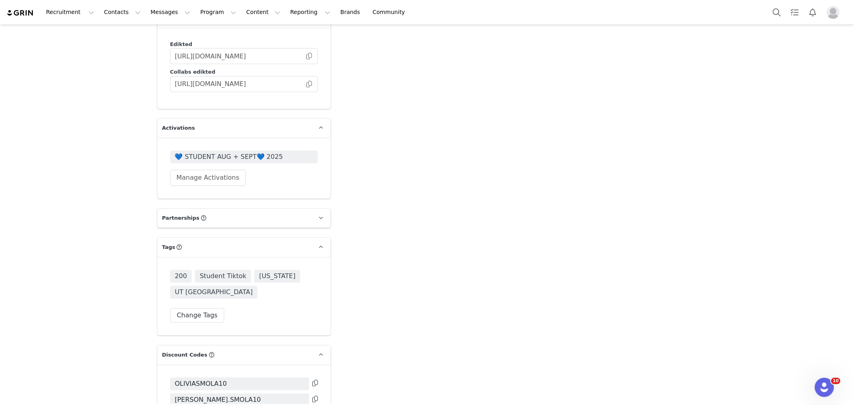
scroll to position [2002, 0]
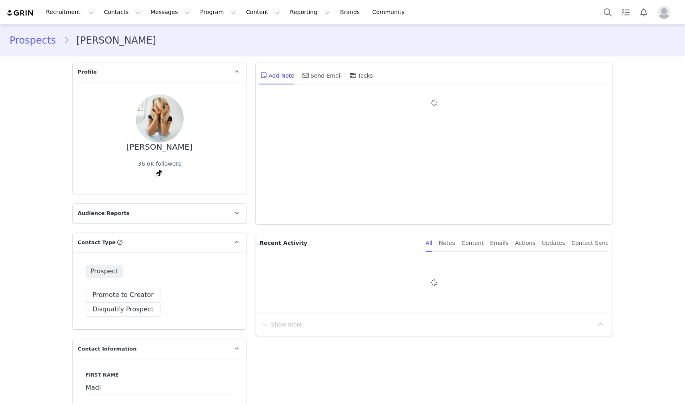
type input "+1 ([GEOGRAPHIC_DATA])"
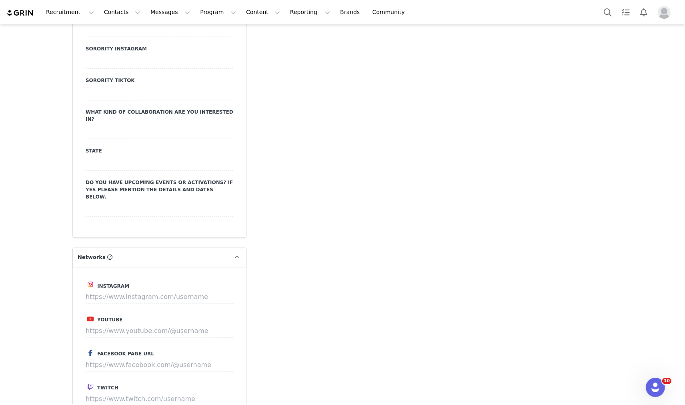
scroll to position [1156, 0]
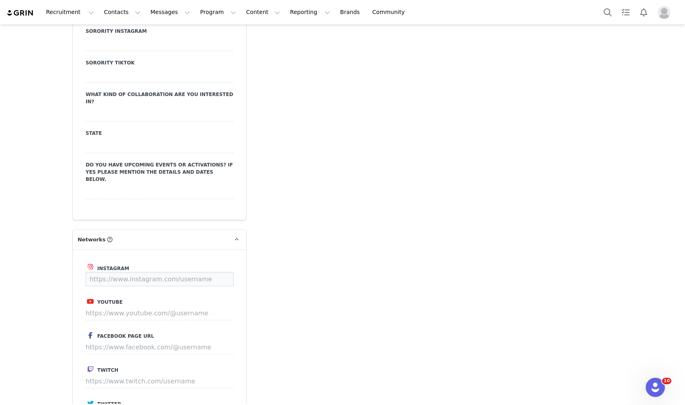
click at [154, 272] on input at bounding box center [160, 279] width 148 height 14
paste input "https://www.instagram.com/the.blonde.muse/"
click at [223, 272] on button "Save" at bounding box center [218, 279] width 29 height 14
type input "https://www.instagram.com/the.blonde.muse"
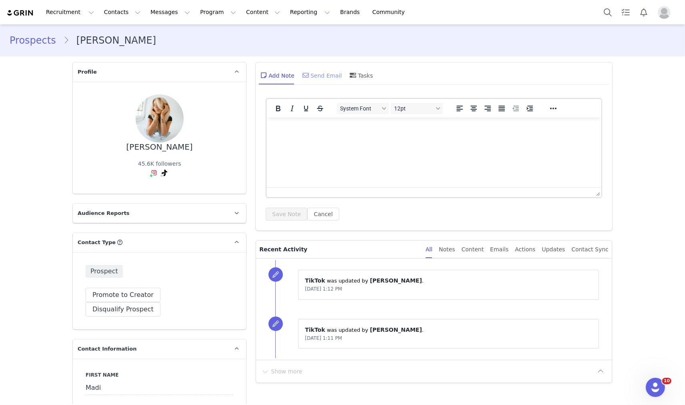
click at [310, 74] on div "Send Email" at bounding box center [321, 75] width 41 height 19
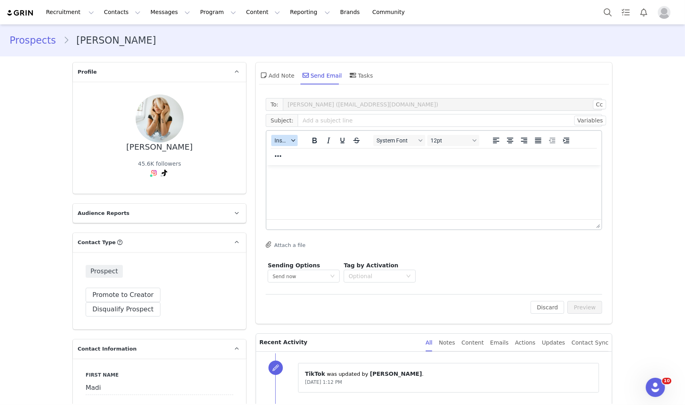
click at [276, 144] on button "Insert" at bounding box center [284, 140] width 26 height 11
click at [280, 153] on div "Insert Template" at bounding box center [311, 154] width 72 height 10
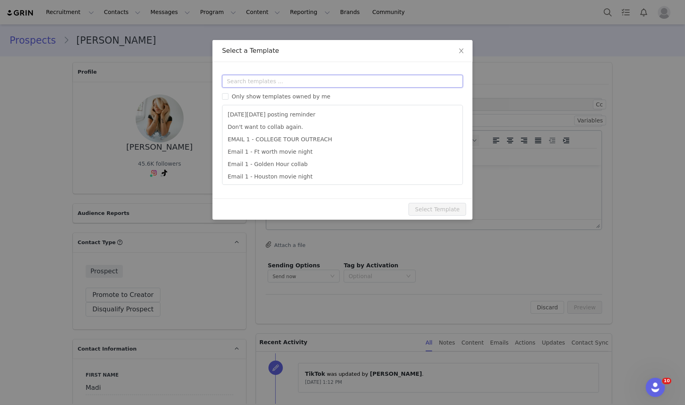
click at [300, 81] on input "text" at bounding box center [342, 81] width 241 height 13
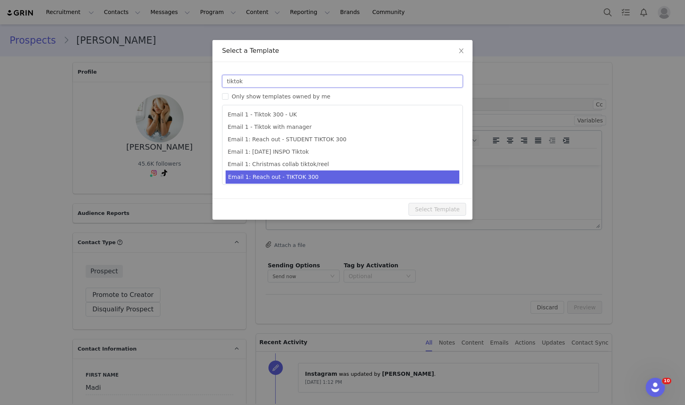
type input "tiktok"
type input "Collab with Edikted"
click at [311, 171] on li "Email 1: Reach out - TIKTOK 300" at bounding box center [343, 177] width 234 height 13
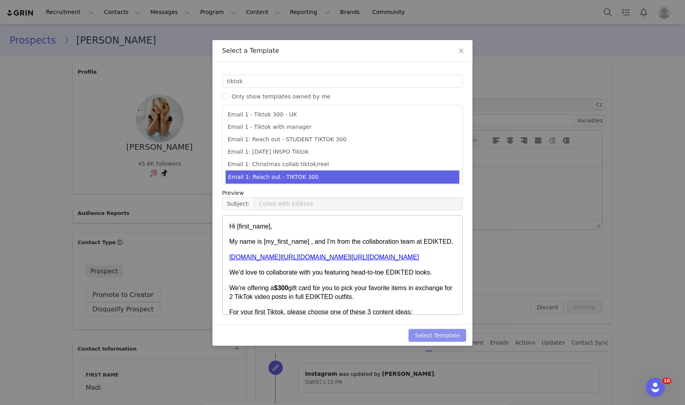
click at [434, 336] on button "Select Template" at bounding box center [438, 335] width 58 height 13
type input "Collab with Edikted"
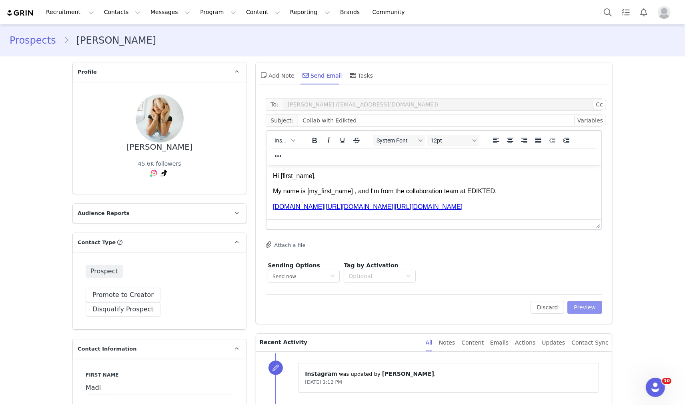
drag, startPoint x: 579, startPoint y: 304, endPoint x: 514, endPoint y: 300, distance: 64.6
click at [575, 307] on button "Preview" at bounding box center [585, 307] width 35 height 13
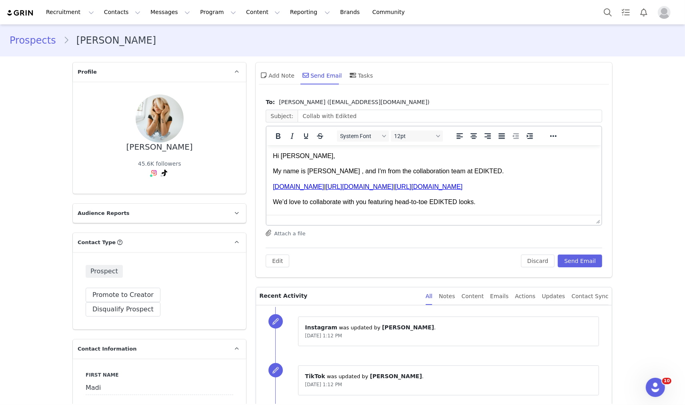
click at [275, 153] on p "Hi Madi," at bounding box center [434, 155] width 322 height 9
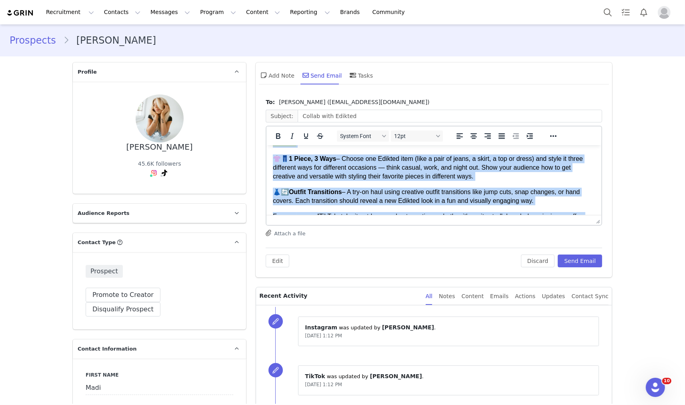
scroll to position [318, 0]
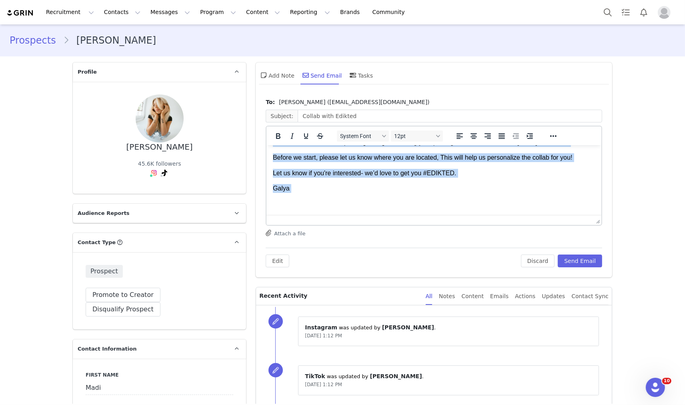
drag, startPoint x: 273, startPoint y: 157, endPoint x: 462, endPoint y: 252, distance: 211.6
click at [462, 215] on html "Hi Madi, My name is Galya , and I'm from the collaboration team at EDIKTED. www…" at bounding box center [434, 24] width 335 height 379
copy body "Hi Madi, My name is Galya , and I'm from the collaboration team at EDIKTED. www…"
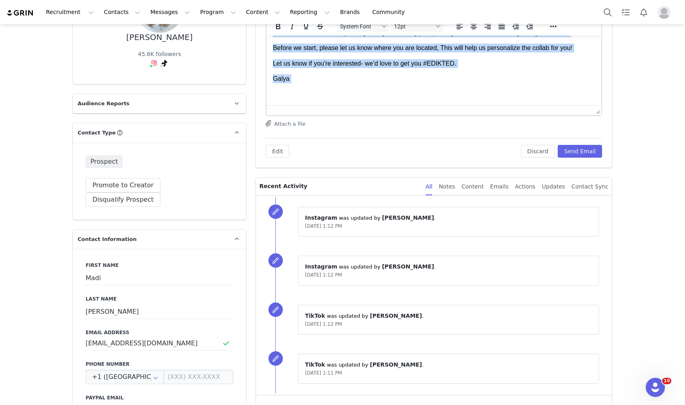
scroll to position [133, 0]
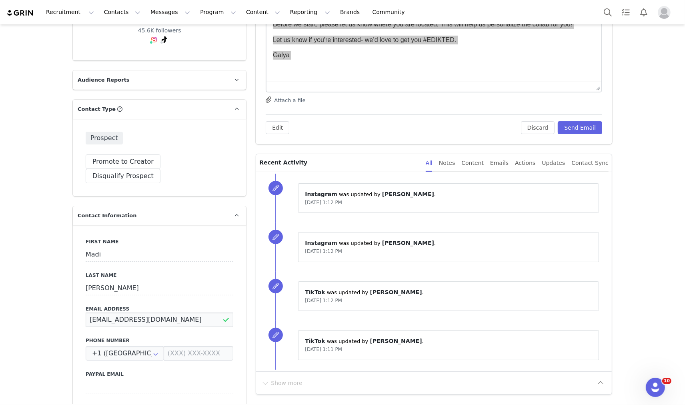
click at [171, 313] on input "xoxotheblondemuse@gmail.com" at bounding box center [160, 320] width 148 height 14
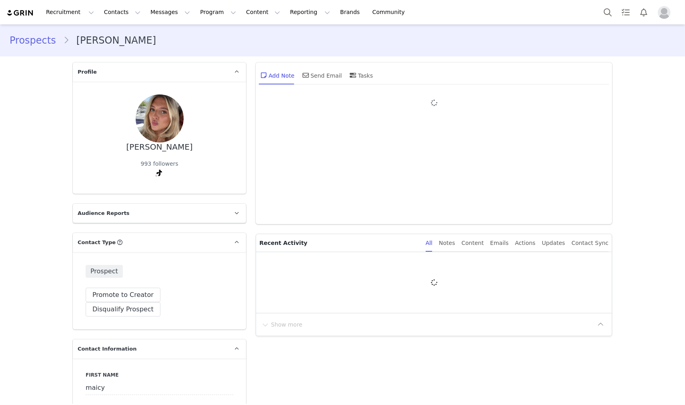
type input "+1 ([GEOGRAPHIC_DATA])"
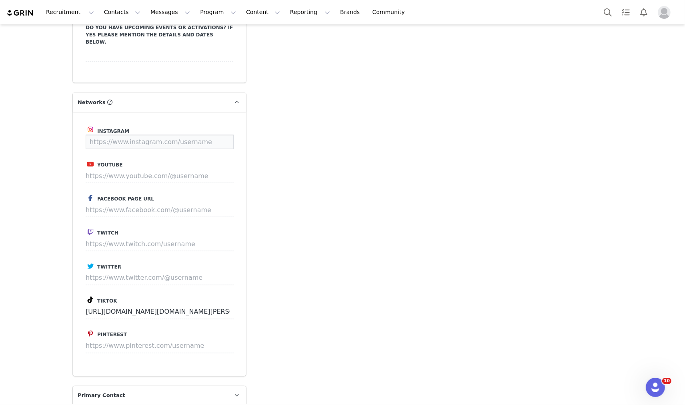
click at [149, 135] on input at bounding box center [160, 142] width 148 height 14
paste input "[URL][DOMAIN_NAME]"
click at [209, 135] on button "Save" at bounding box center [218, 142] width 29 height 14
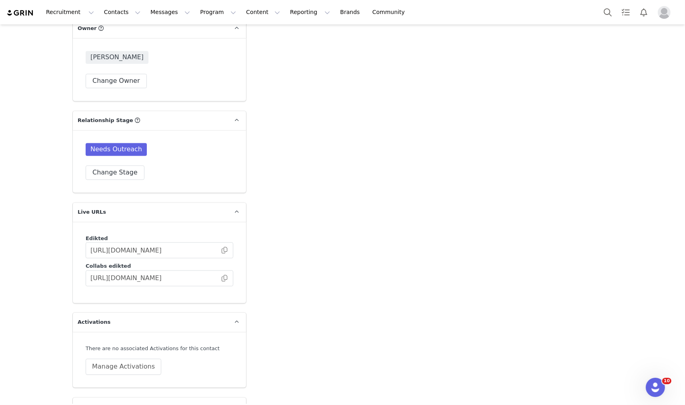
scroll to position [1771, 0]
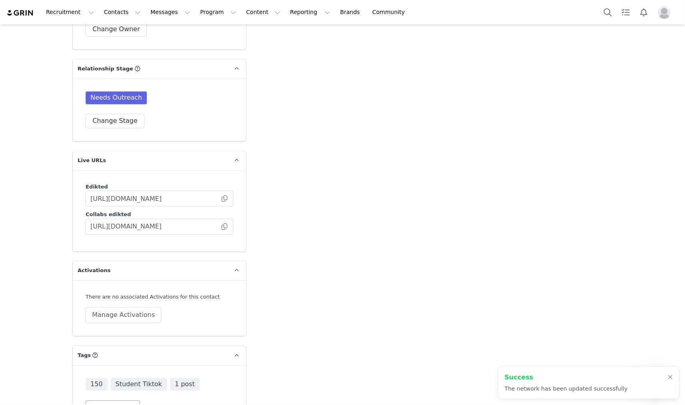
type input "[URL][DOMAIN_NAME]"
click at [86, 400] on button "Change Tags" at bounding box center [113, 407] width 54 height 14
click at [109, 383] on input at bounding box center [159, 390] width 137 height 14
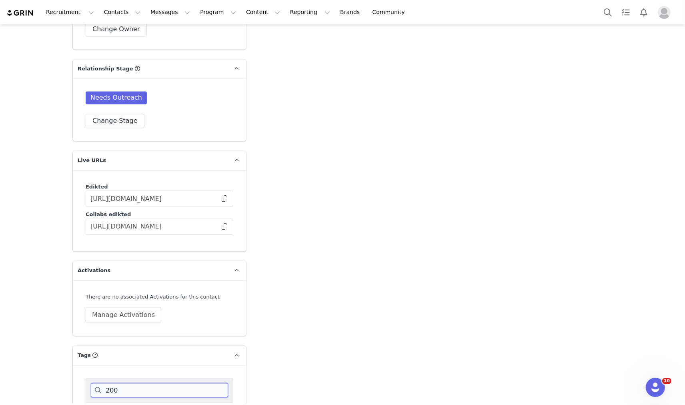
type input "200"
click at [109, 402] on div "200" at bounding box center [160, 412] width 148 height 20
click at [130, 383] on input "200" at bounding box center [159, 390] width 137 height 14
click at [91, 405] on span at bounding box center [95, 412] width 8 height 8
click at [99, 405] on input "200" at bounding box center [99, 408] width 0 height 0
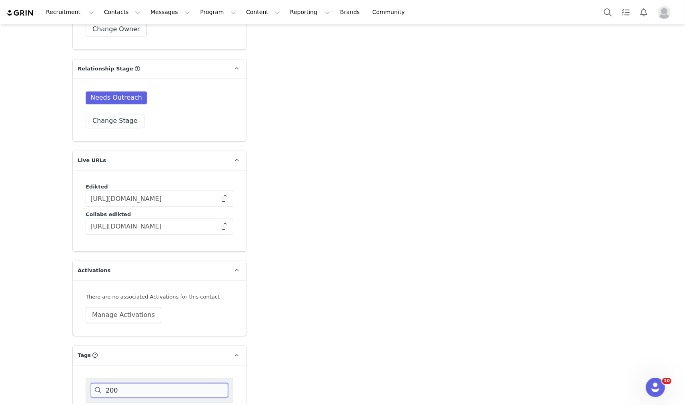
click at [127, 383] on input "200" at bounding box center [159, 390] width 137 height 14
click at [94, 405] on span at bounding box center [95, 412] width 8 height 8
click at [99, 405] on input "150" at bounding box center [99, 408] width 0 height 0
click at [115, 383] on input "15" at bounding box center [159, 390] width 137 height 14
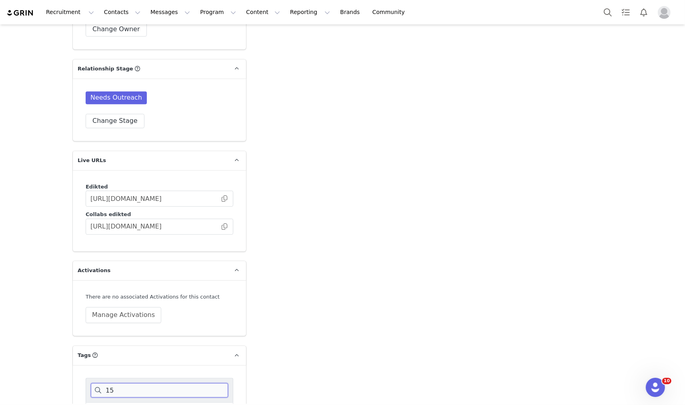
click at [115, 383] on input "15" at bounding box center [159, 390] width 137 height 14
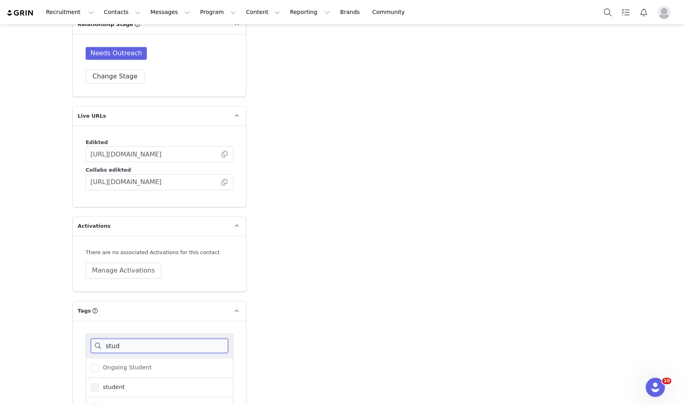
type input "stud"
click at [111, 384] on span "student" at bounding box center [112, 388] width 26 height 8
click at [99, 384] on input "student" at bounding box center [99, 384] width 0 height 0
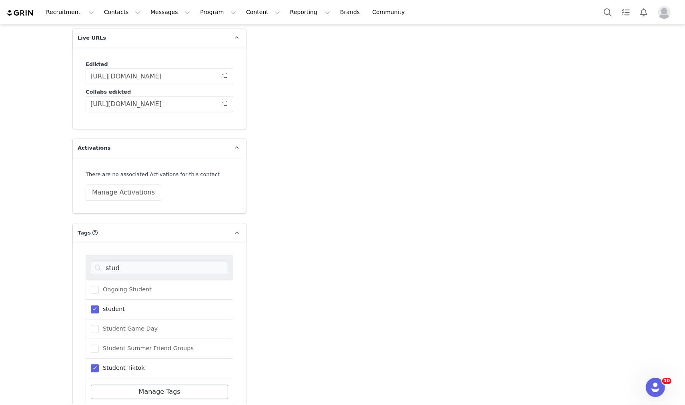
scroll to position [1907, 0]
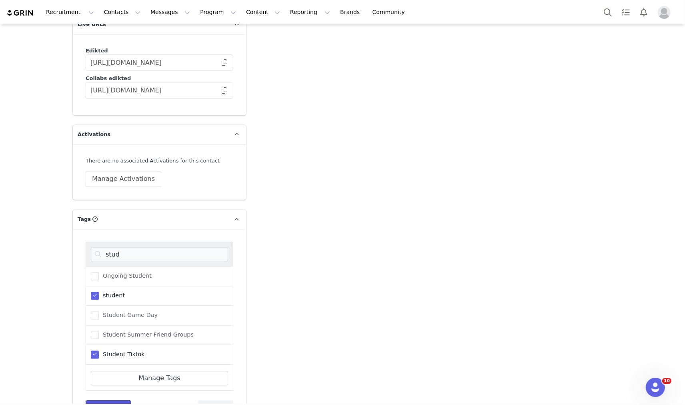
click at [101, 400] on button "Save Tags" at bounding box center [109, 407] width 46 height 14
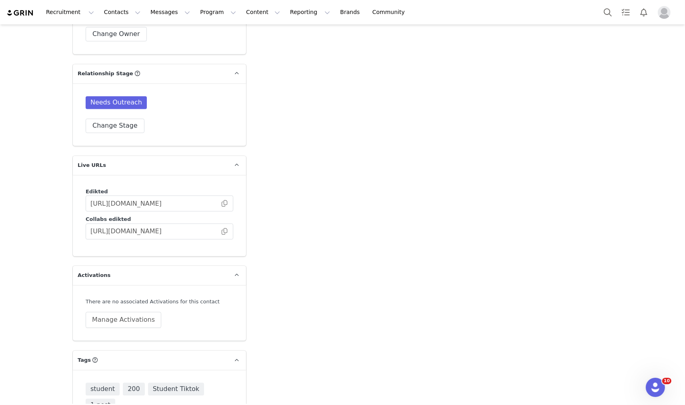
scroll to position [1771, 0]
